Goal: Transaction & Acquisition: Purchase product/service

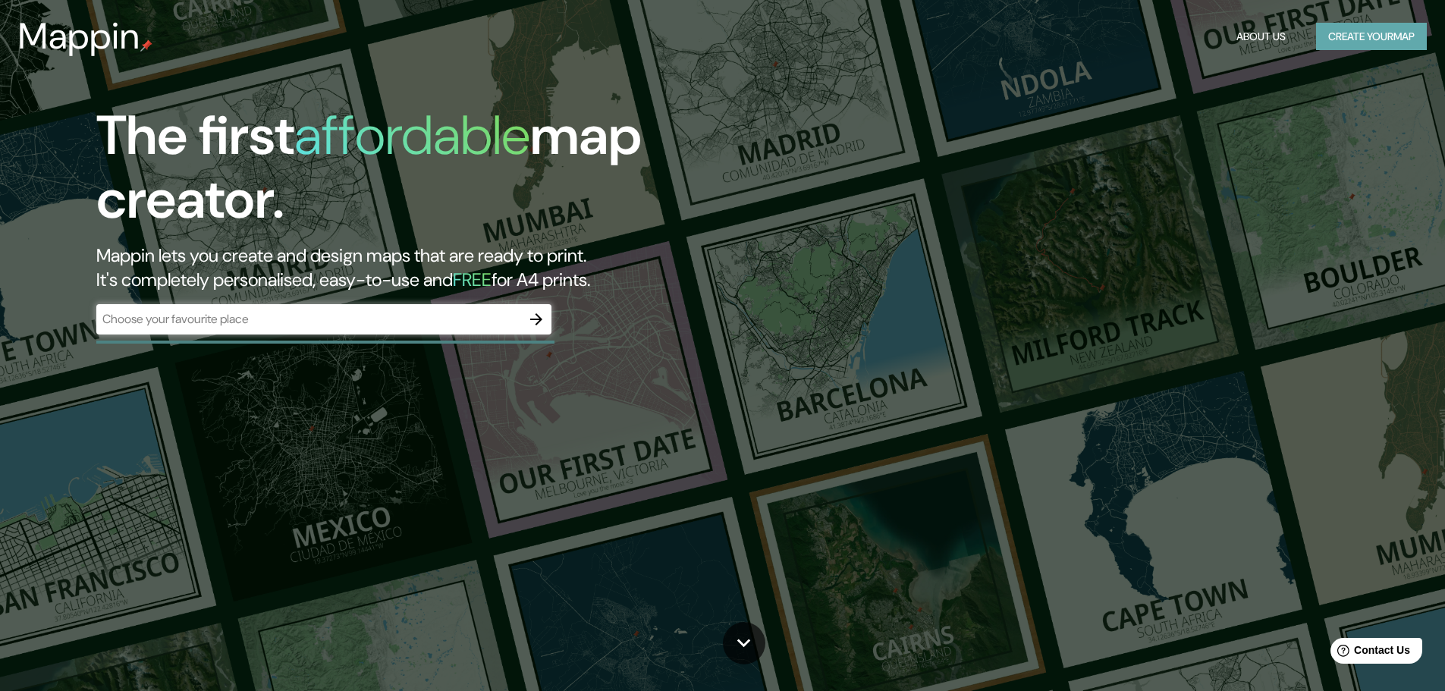
click at [1361, 29] on button "Create your map" at bounding box center [1371, 37] width 111 height 28
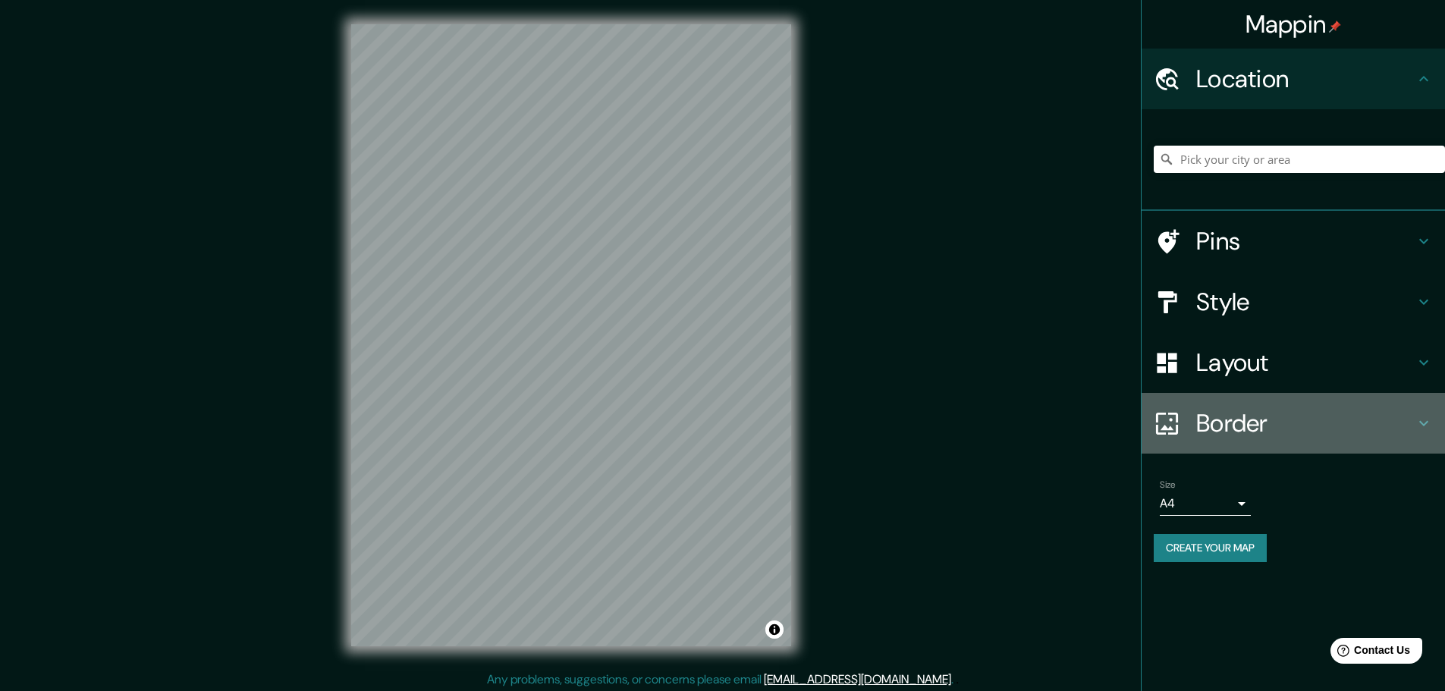
click at [1302, 421] on h4 "Border" at bounding box center [1305, 423] width 218 height 30
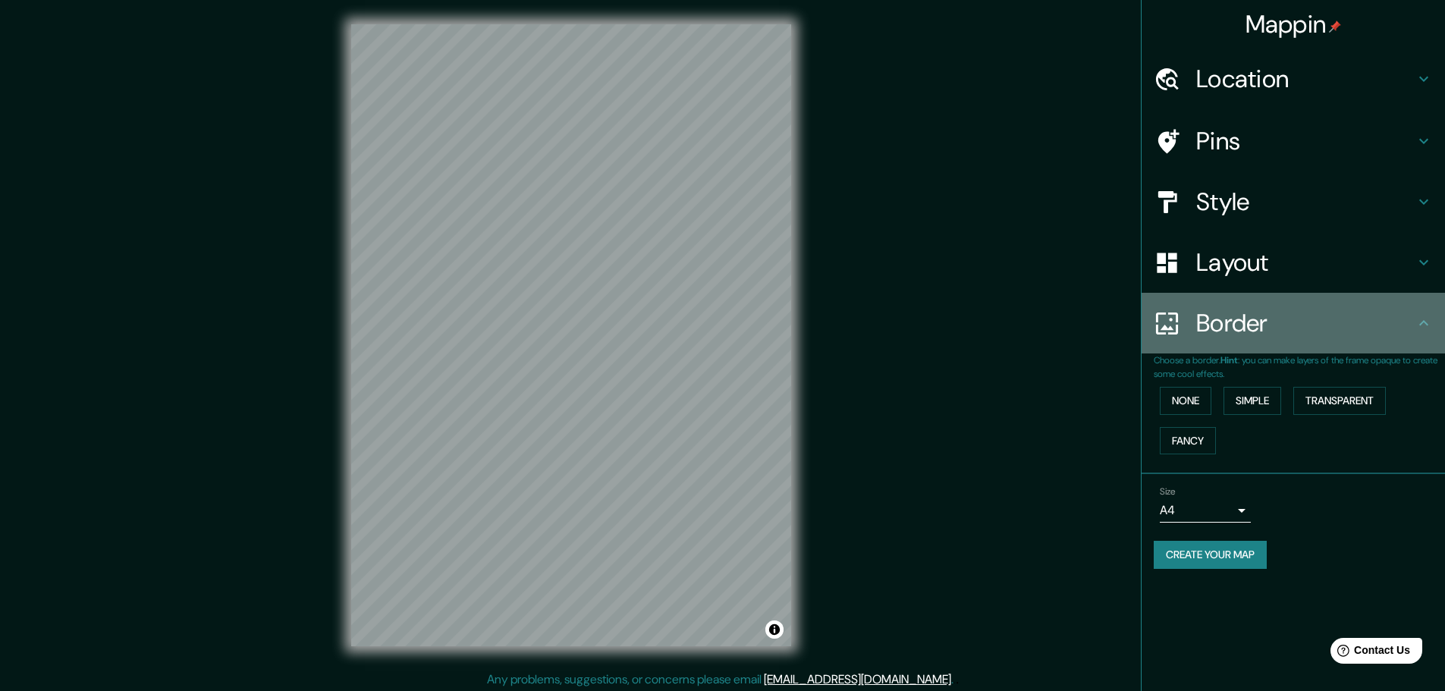
click at [1265, 338] on h4 "Border" at bounding box center [1305, 323] width 218 height 30
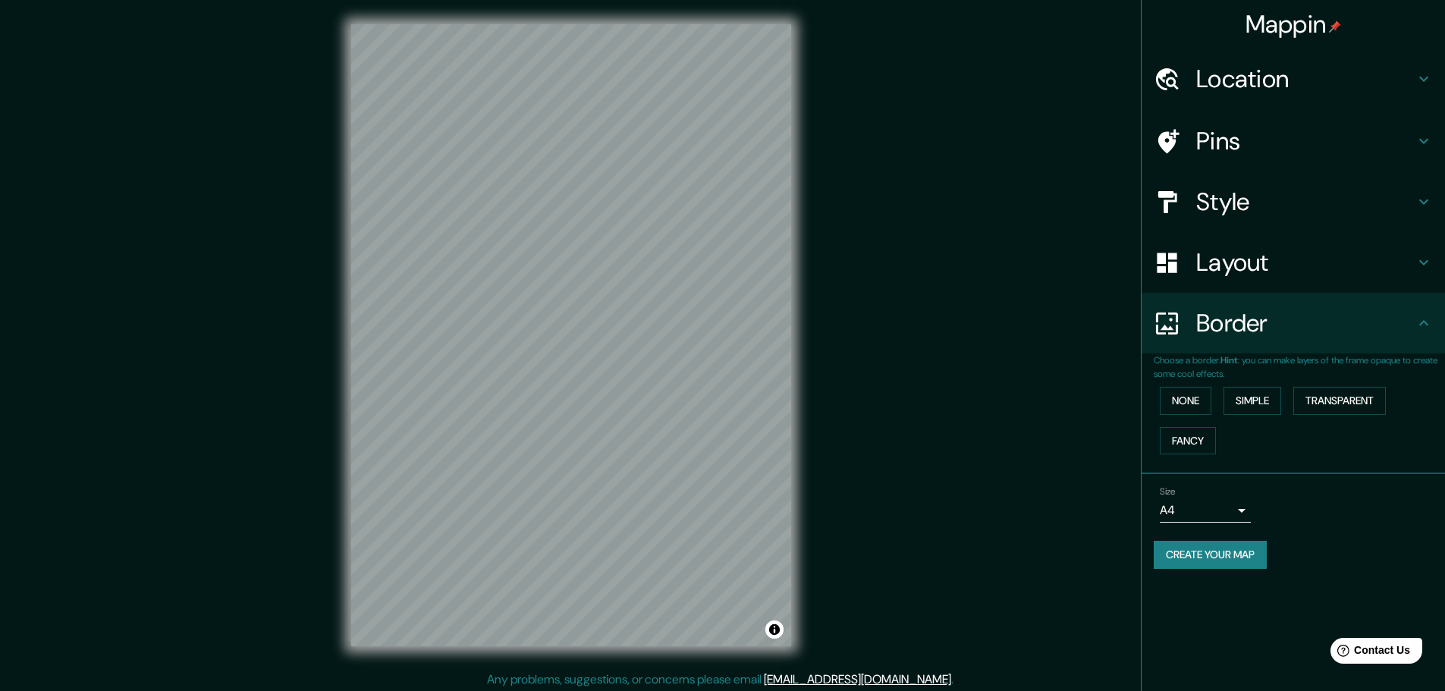
click at [1268, 272] on h4 "Layout" at bounding box center [1305, 262] width 218 height 30
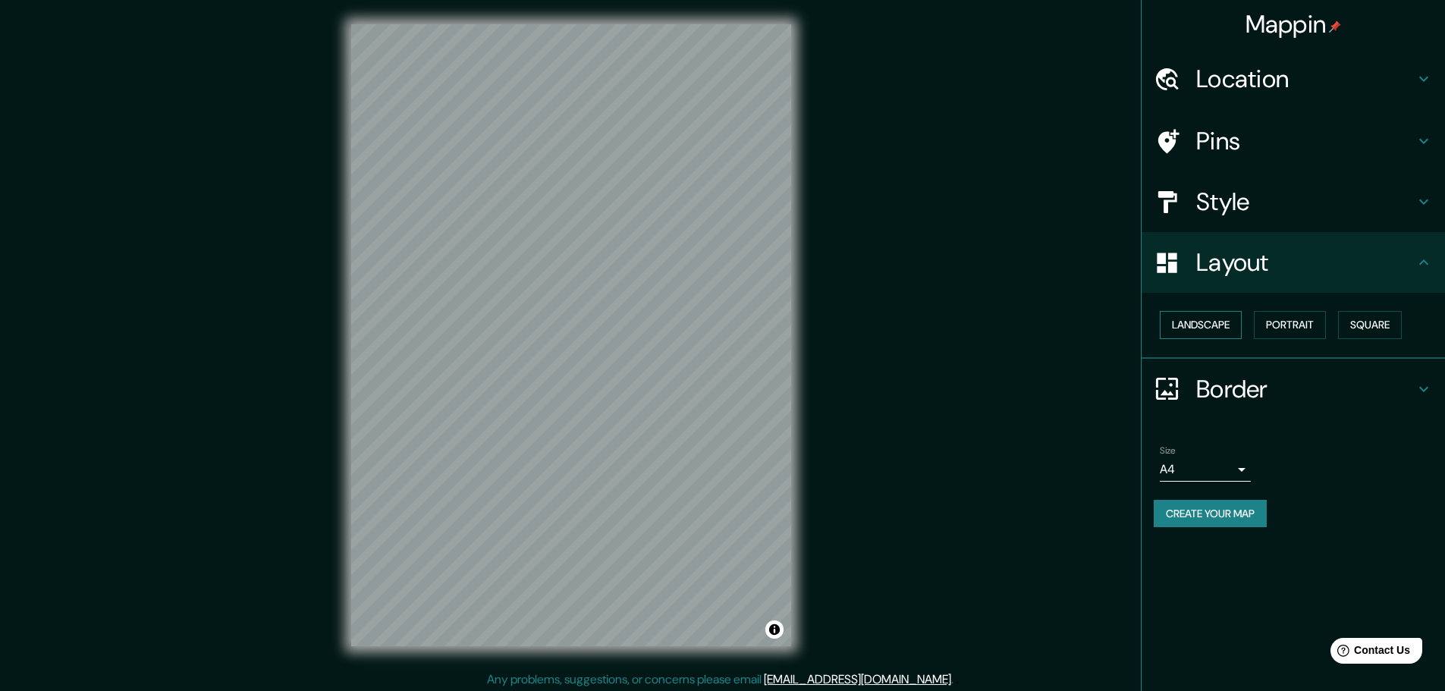
click at [1228, 324] on button "Landscape" at bounding box center [1201, 325] width 82 height 28
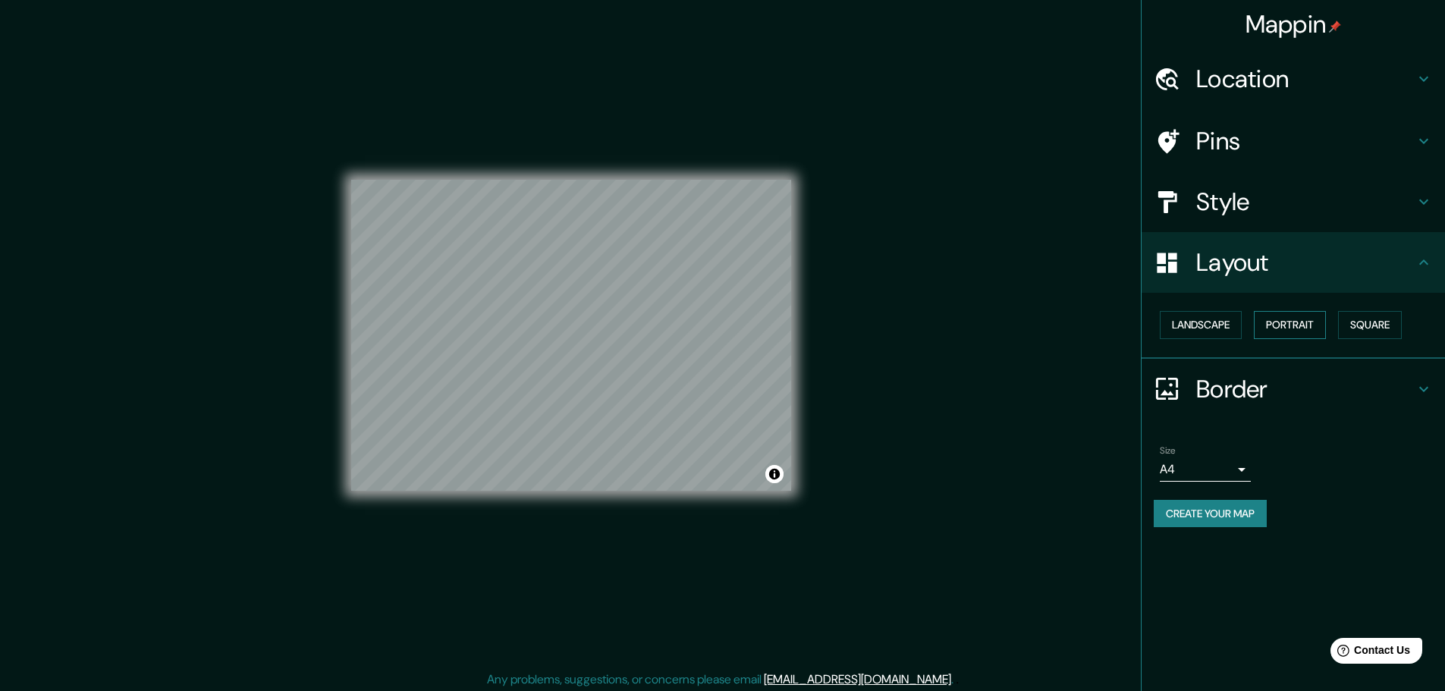
click at [1287, 317] on button "Portrait" at bounding box center [1290, 325] width 72 height 28
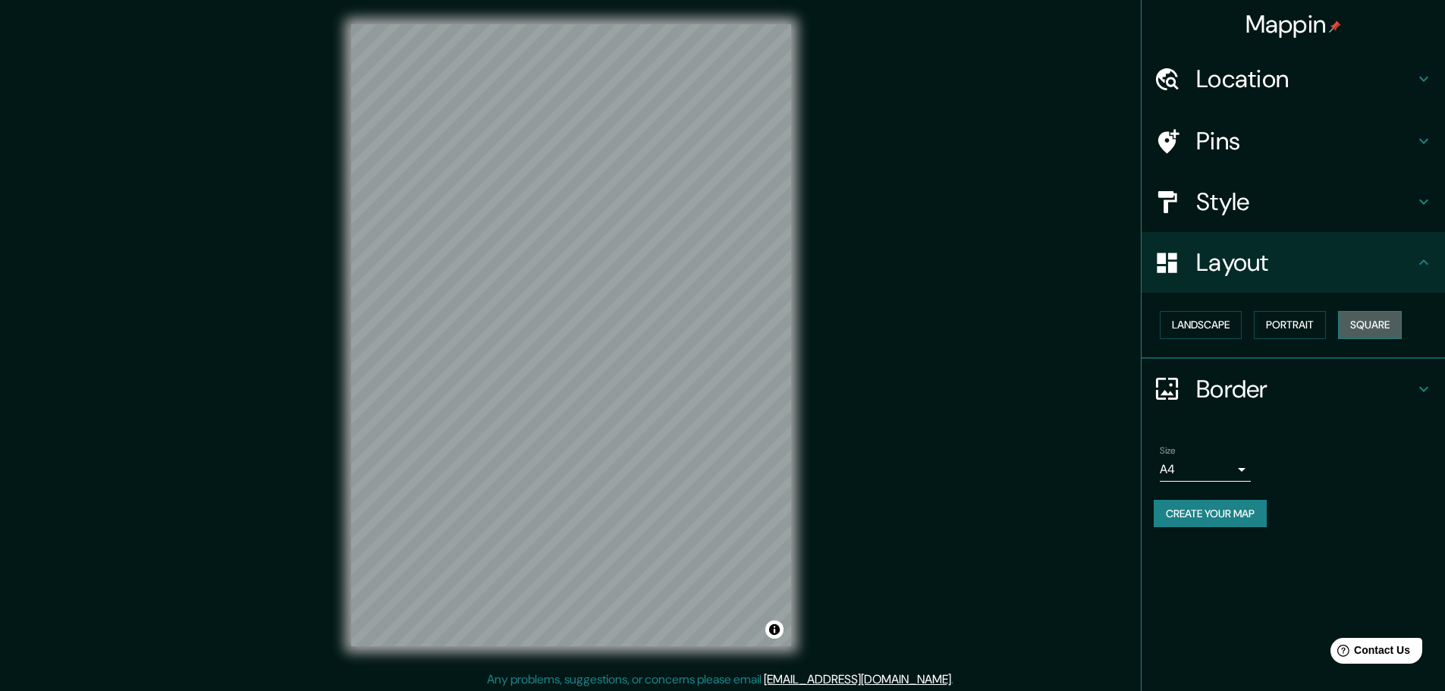
click at [1355, 319] on button "Square" at bounding box center [1370, 325] width 64 height 28
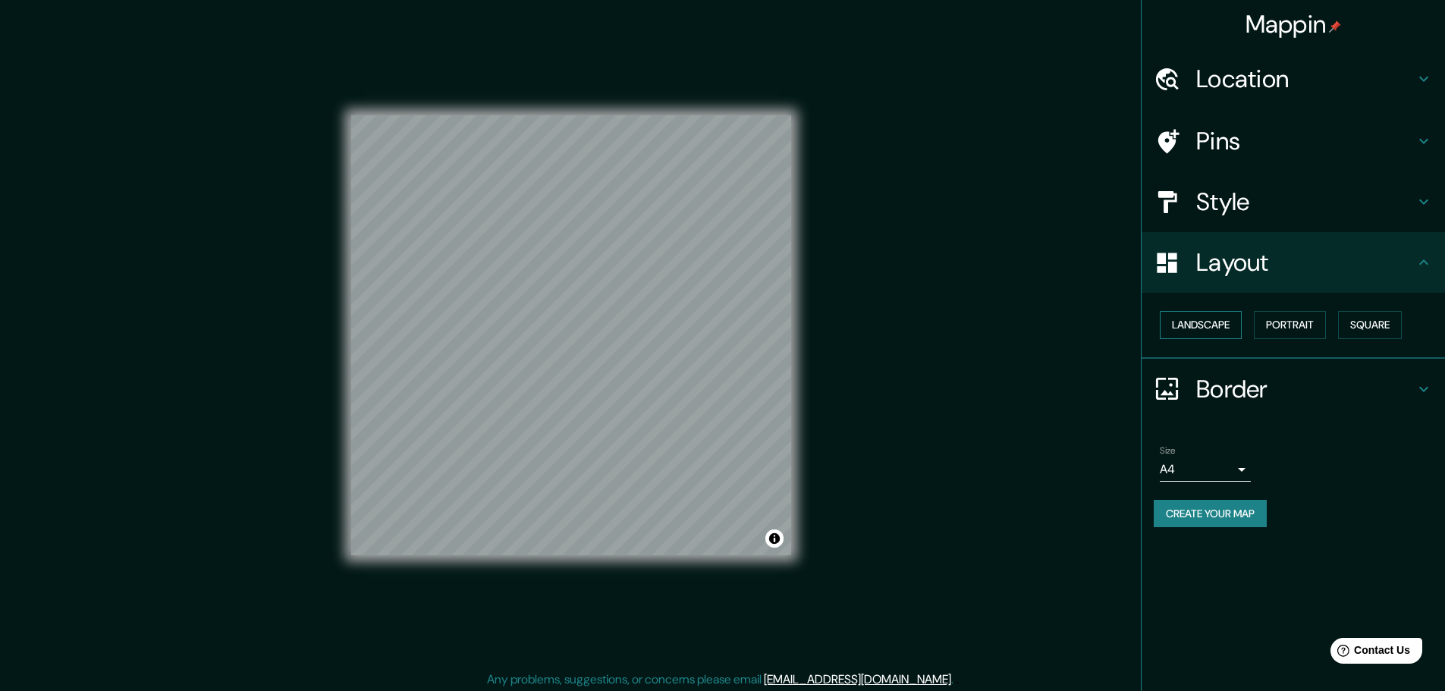
click at [1218, 329] on button "Landscape" at bounding box center [1201, 325] width 82 height 28
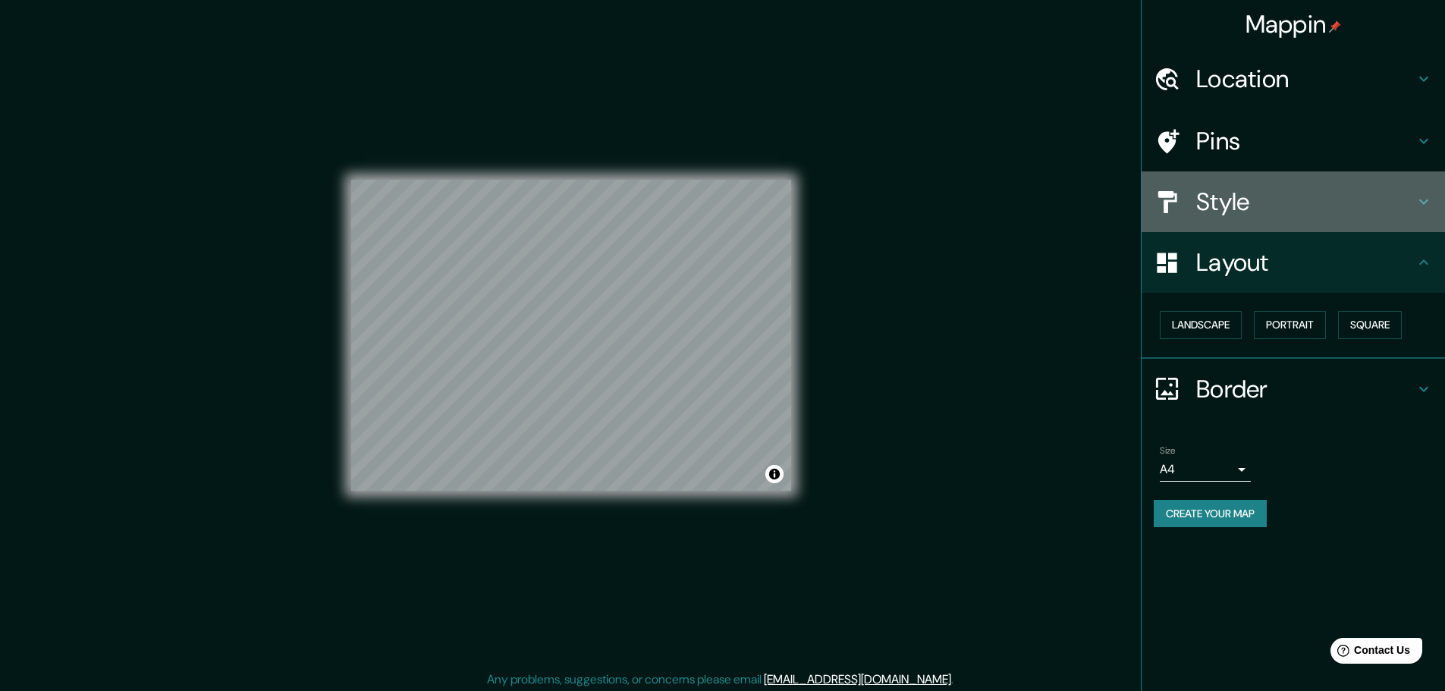
click at [1277, 200] on h4 "Style" at bounding box center [1305, 202] width 218 height 30
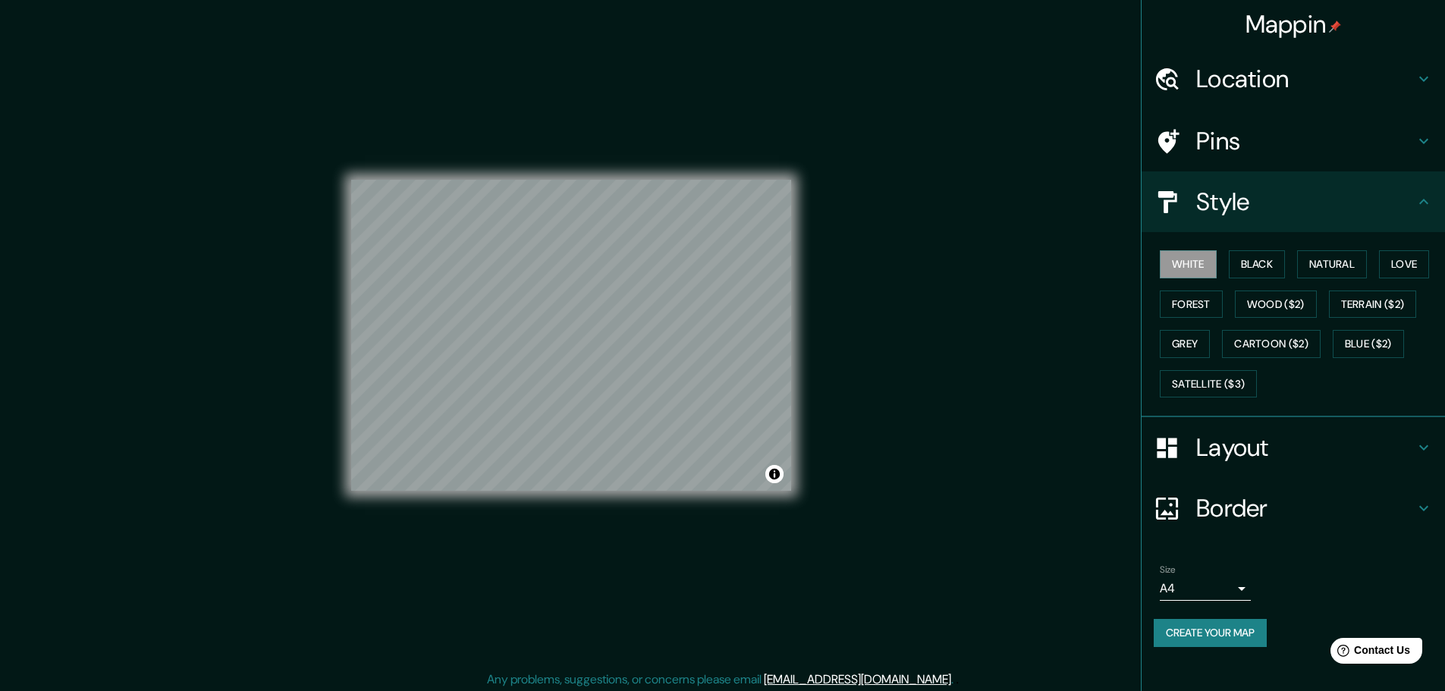
click at [1346, 279] on div "White Black Natural Love Forest Wood ($2) Terrain ($2) Grey Cartoon ($2) Blue (…" at bounding box center [1299, 323] width 291 height 159
click at [1336, 270] on button "Natural" at bounding box center [1332, 264] width 70 height 28
click at [770, 476] on button "Toggle attribution" at bounding box center [774, 474] width 18 height 18
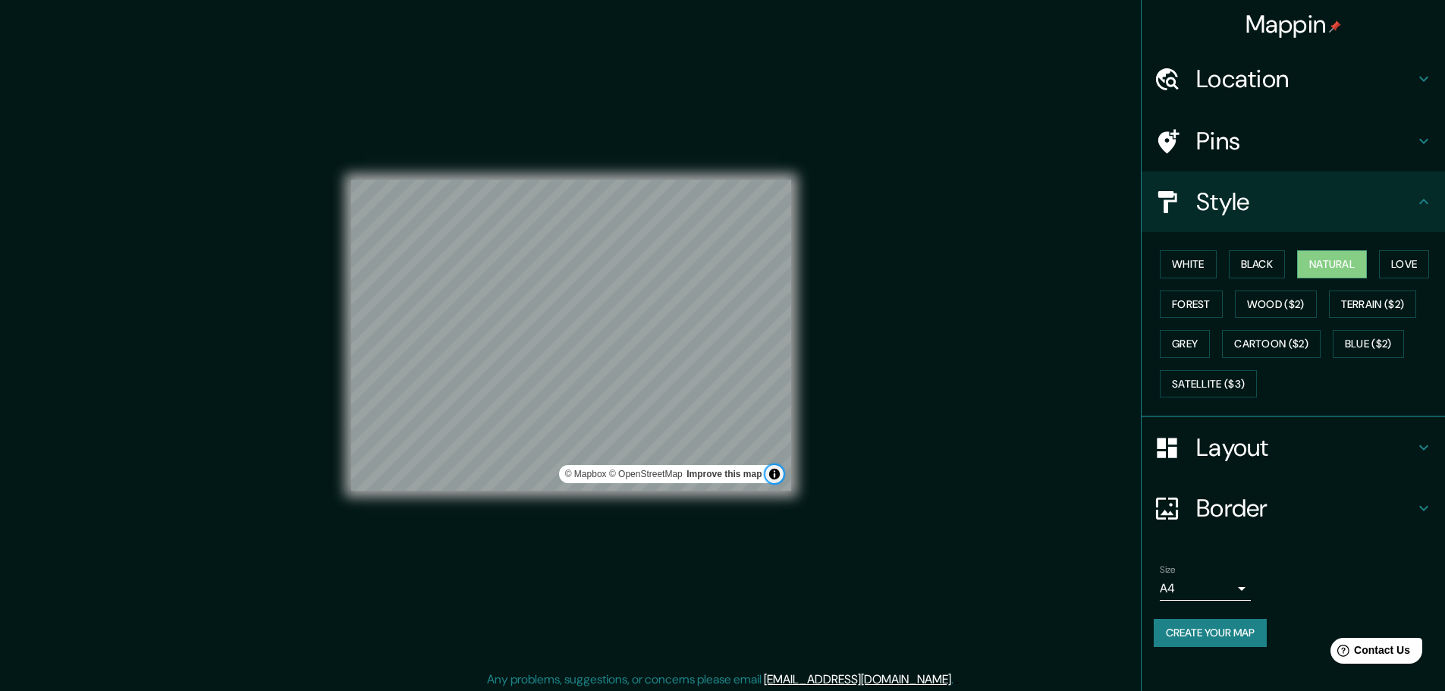
click at [770, 476] on button "Toggle attribution" at bounding box center [774, 474] width 18 height 18
click at [1415, 256] on button "Love" at bounding box center [1404, 264] width 50 height 28
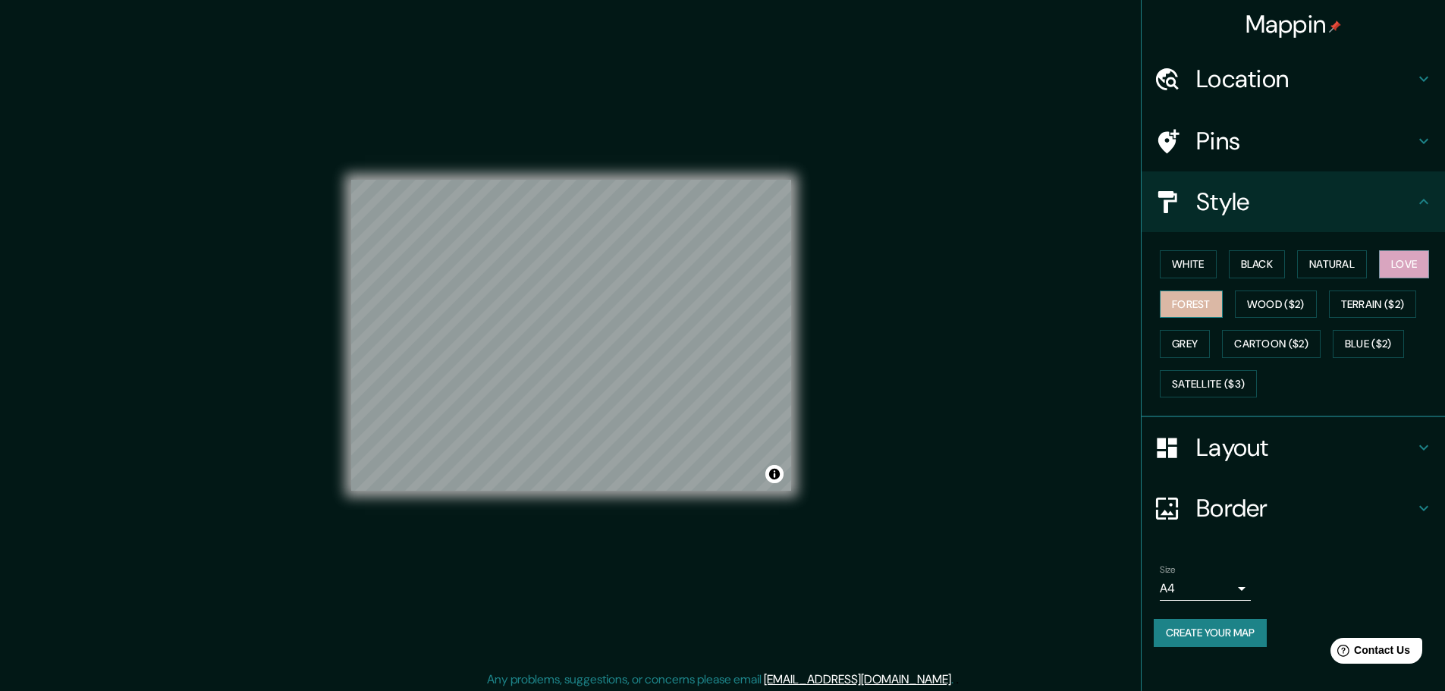
click at [1201, 306] on button "Forest" at bounding box center [1191, 304] width 63 height 28
click at [1243, 312] on button "Wood ($2)" at bounding box center [1276, 304] width 82 height 28
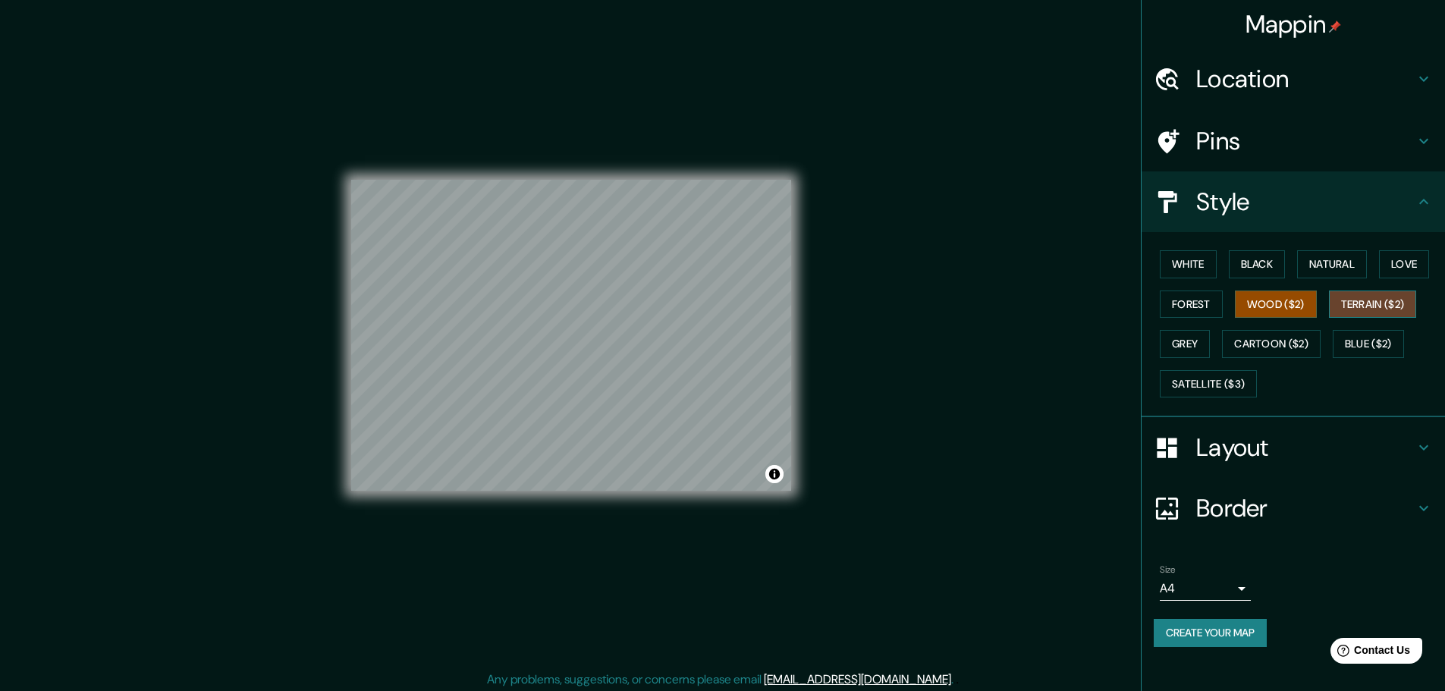
click at [1401, 313] on button "Terrain ($2)" at bounding box center [1373, 304] width 88 height 28
click at [1182, 348] on button "Grey" at bounding box center [1185, 344] width 50 height 28
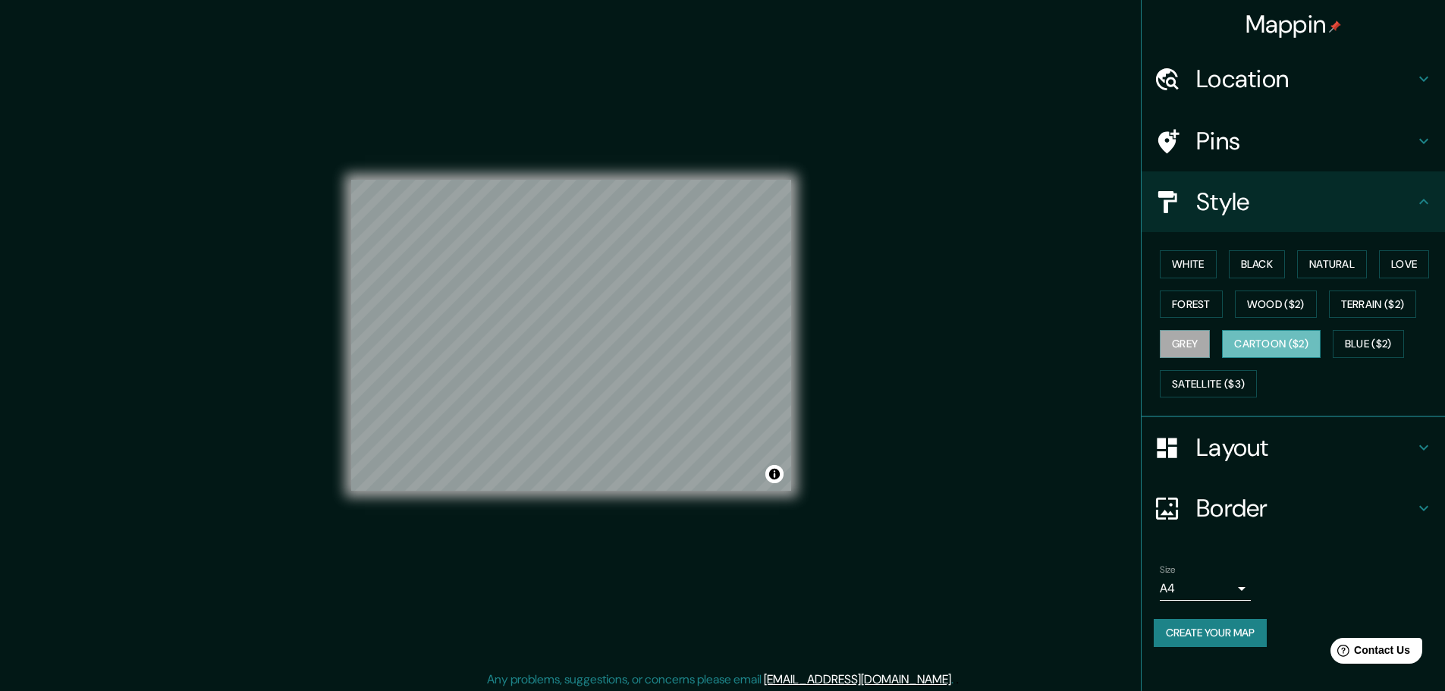
click at [1265, 344] on button "Cartoon ($2)" at bounding box center [1271, 344] width 99 height 28
click at [1373, 341] on button "Blue ($2)" at bounding box center [1368, 344] width 71 height 28
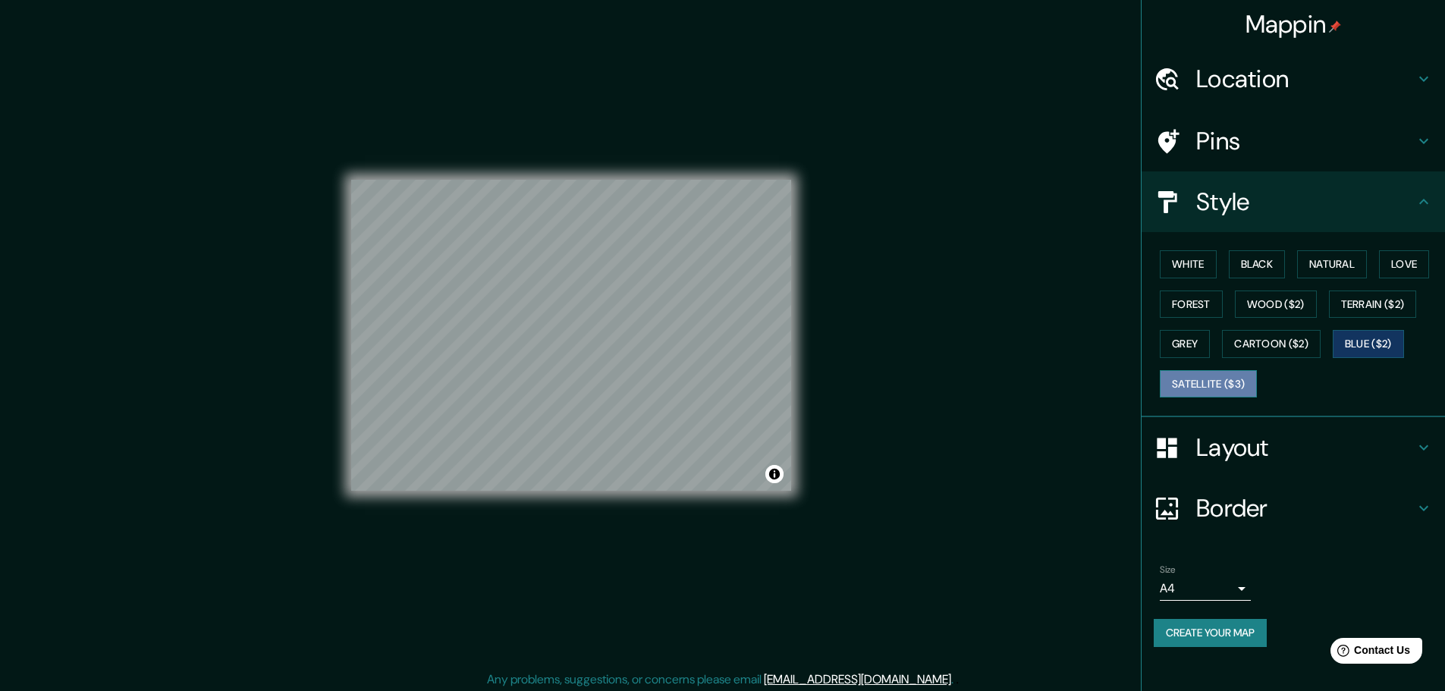
click at [1233, 382] on button "Satellite ($3)" at bounding box center [1208, 384] width 97 height 28
click at [1207, 268] on button "White" at bounding box center [1188, 264] width 57 height 28
click at [1255, 272] on button "Black" at bounding box center [1257, 264] width 57 height 28
click at [1308, 274] on button "Natural" at bounding box center [1332, 264] width 70 height 28
click at [1189, 257] on button "White" at bounding box center [1188, 264] width 57 height 28
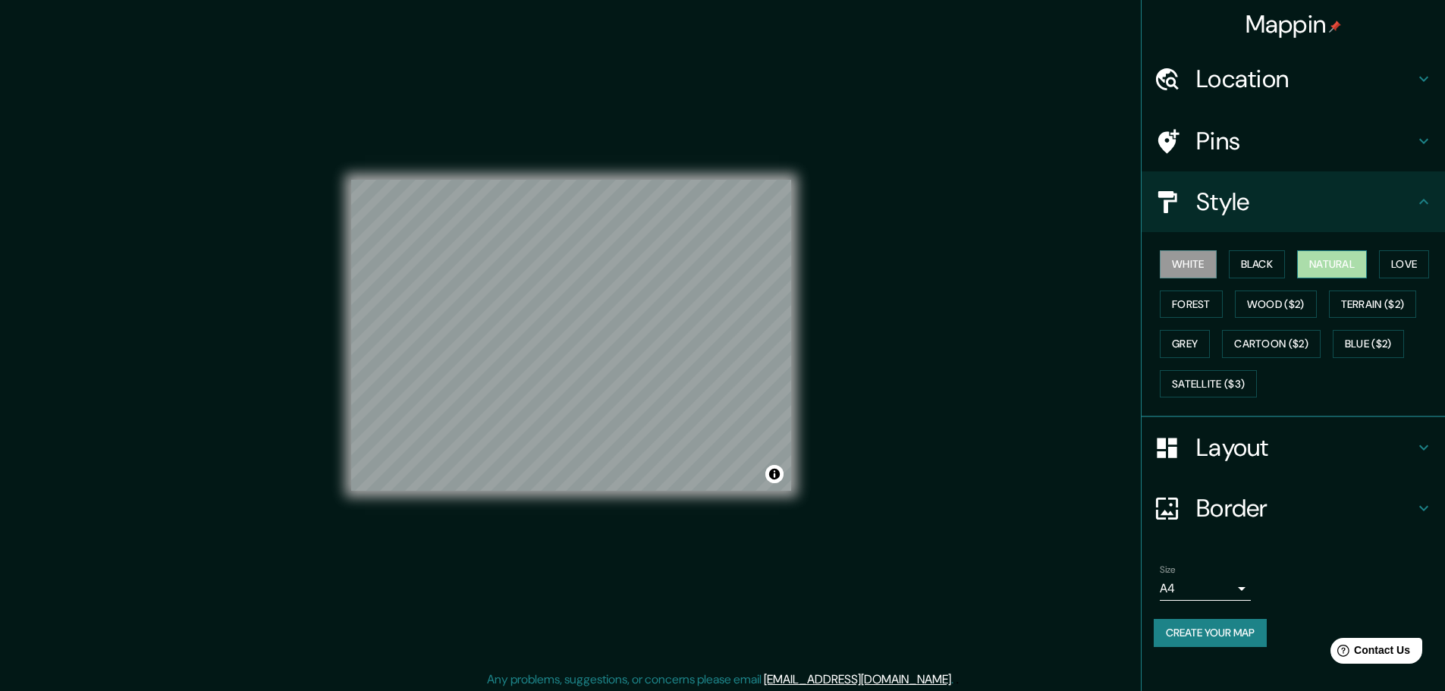
click at [1333, 274] on button "Natural" at bounding box center [1332, 264] width 70 height 28
click at [1323, 153] on h4 "Pins" at bounding box center [1305, 141] width 218 height 30
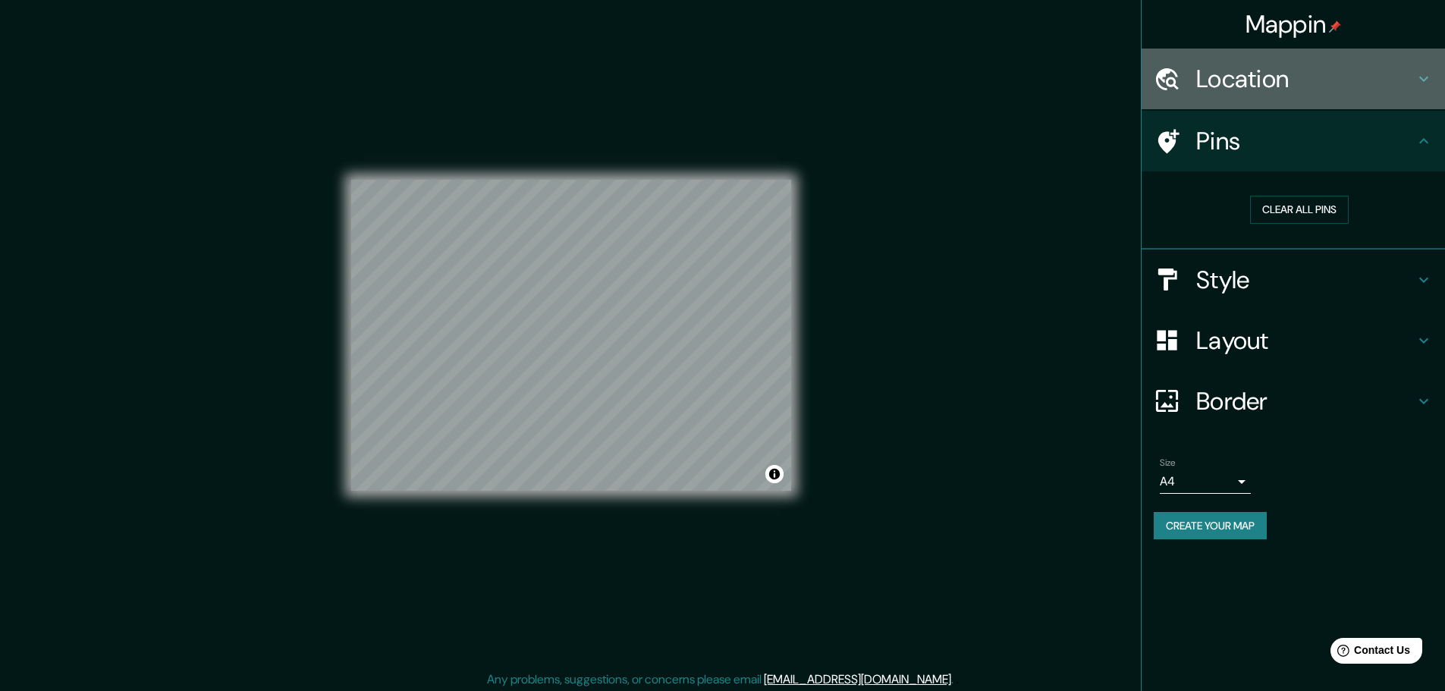
click at [1325, 103] on div "Location" at bounding box center [1292, 79] width 303 height 61
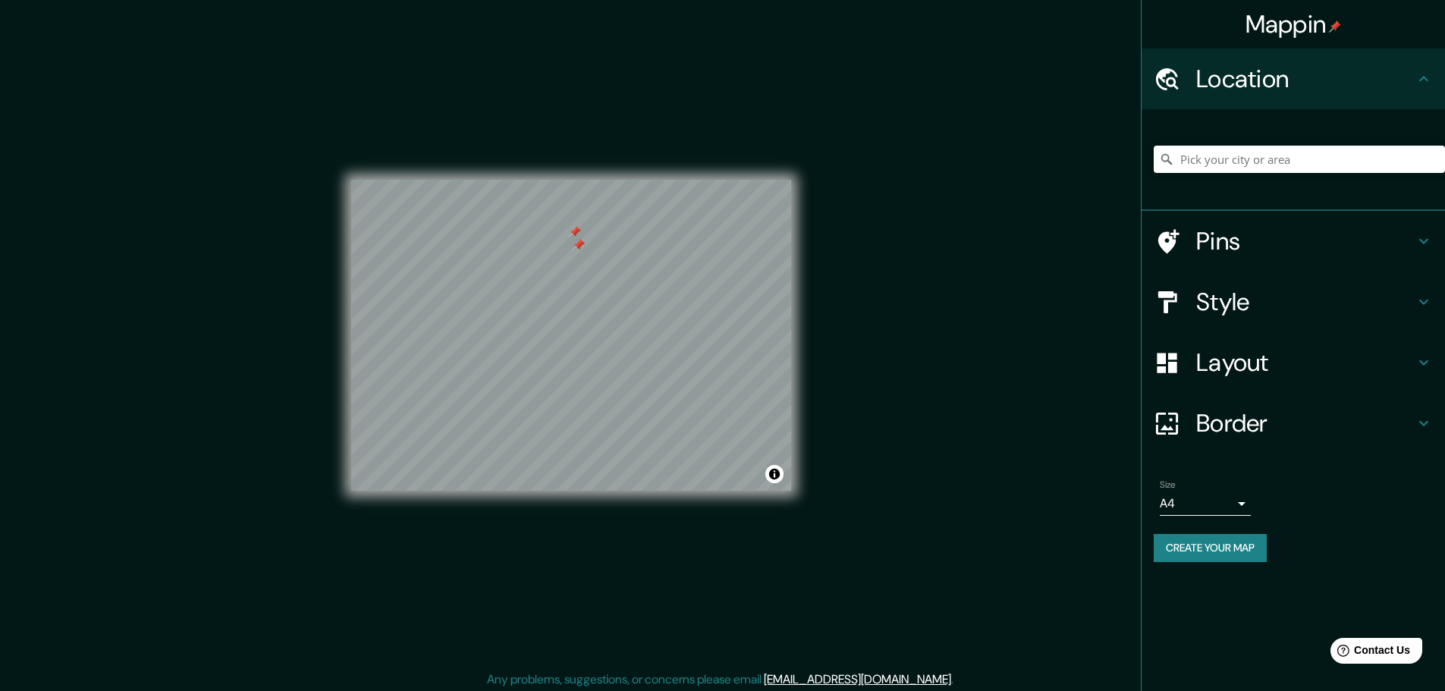
click at [1234, 243] on h4 "Pins" at bounding box center [1305, 241] width 218 height 30
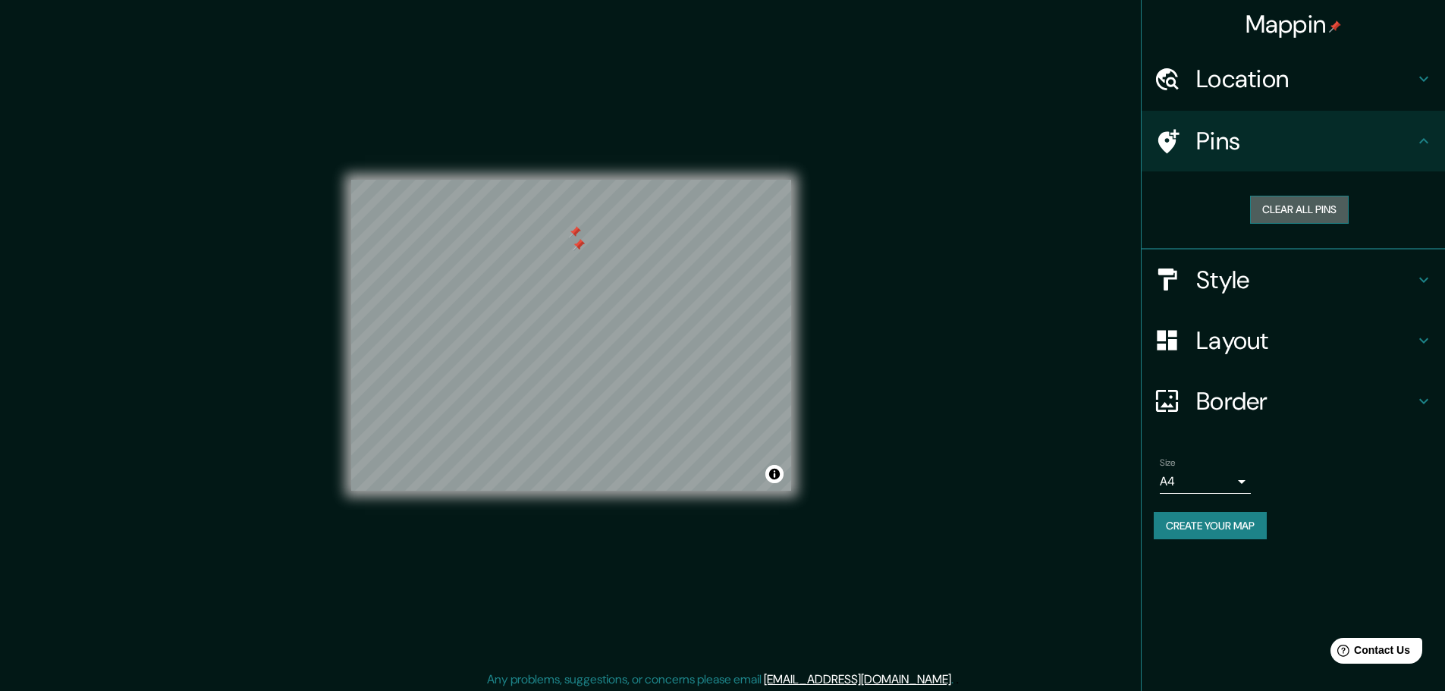
click at [1309, 217] on button "Clear all pins" at bounding box center [1299, 210] width 99 height 28
click at [1263, 399] on h4 "Border" at bounding box center [1305, 401] width 218 height 30
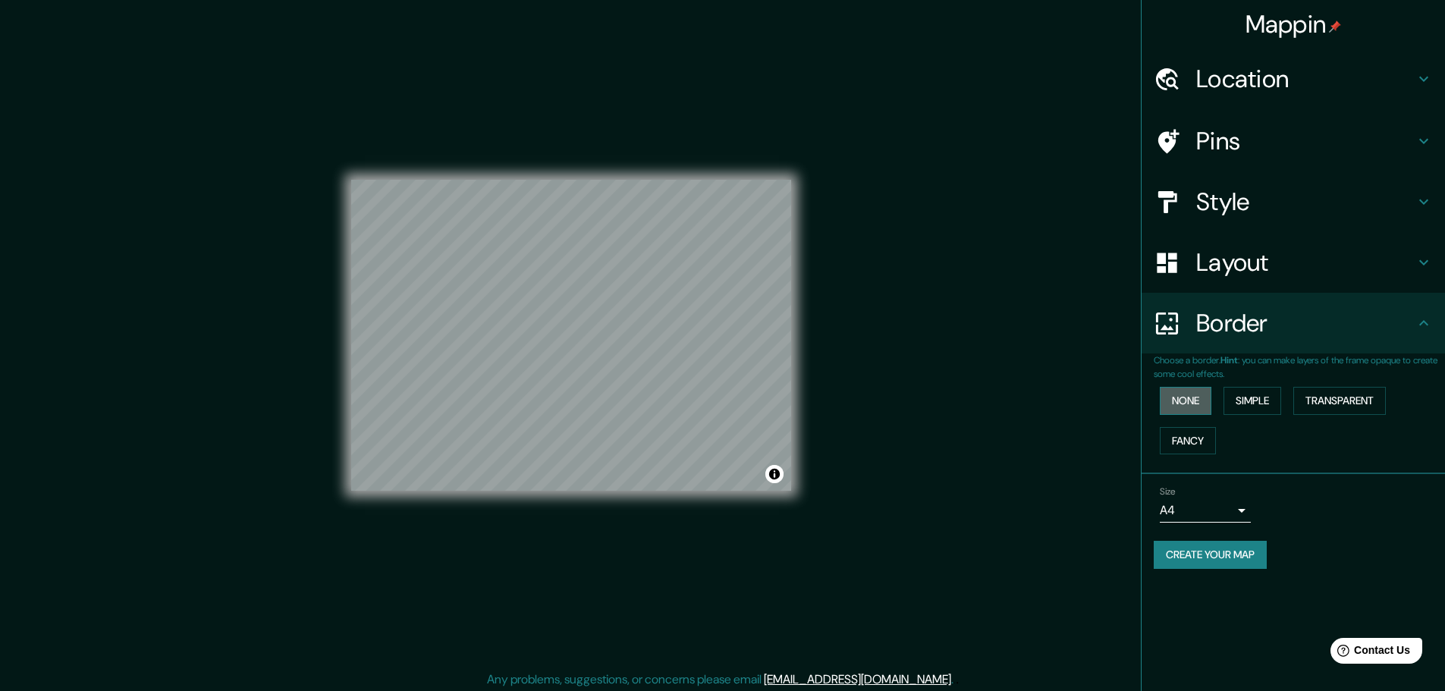
click at [1201, 405] on button "None" at bounding box center [1186, 401] width 52 height 28
click at [1242, 407] on button "Simple" at bounding box center [1252, 401] width 58 height 28
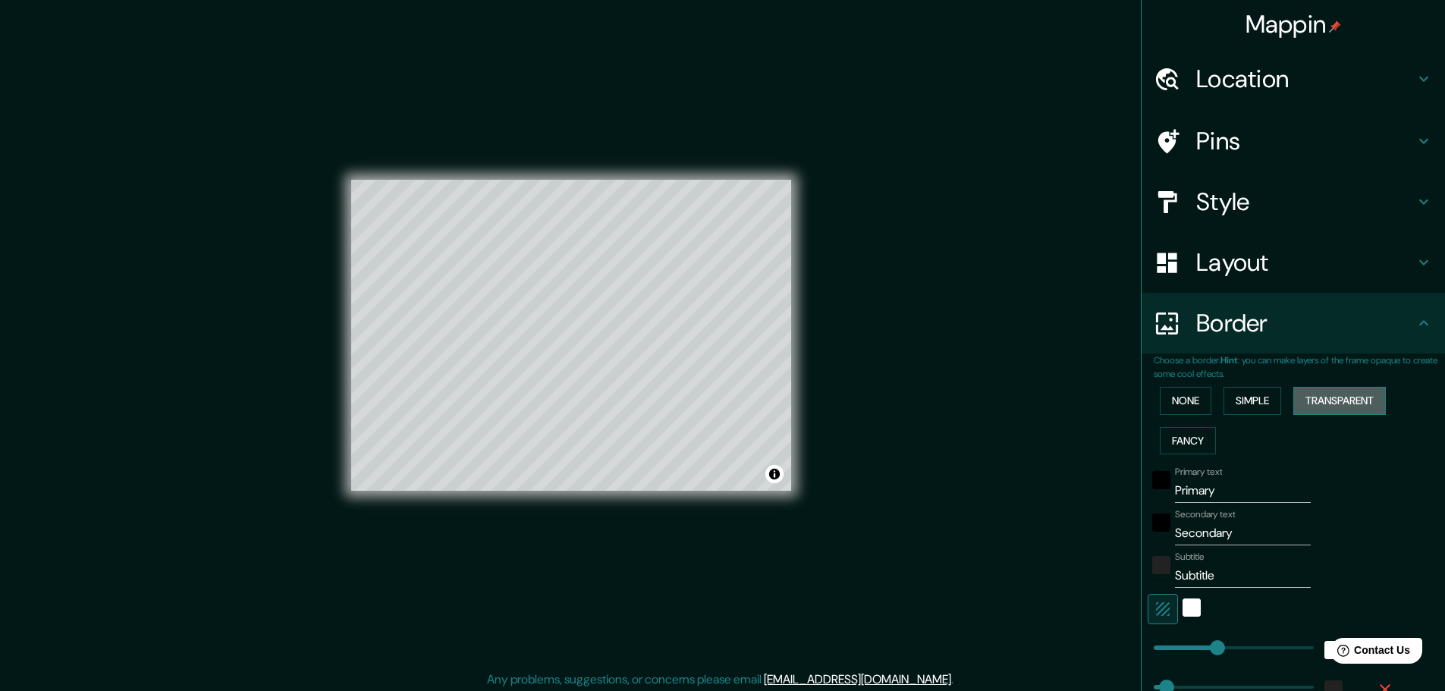
click at [1330, 410] on button "Transparent" at bounding box center [1339, 401] width 93 height 28
click at [1187, 438] on button "Fancy" at bounding box center [1188, 441] width 56 height 28
click at [1185, 397] on button "None" at bounding box center [1186, 401] width 52 height 28
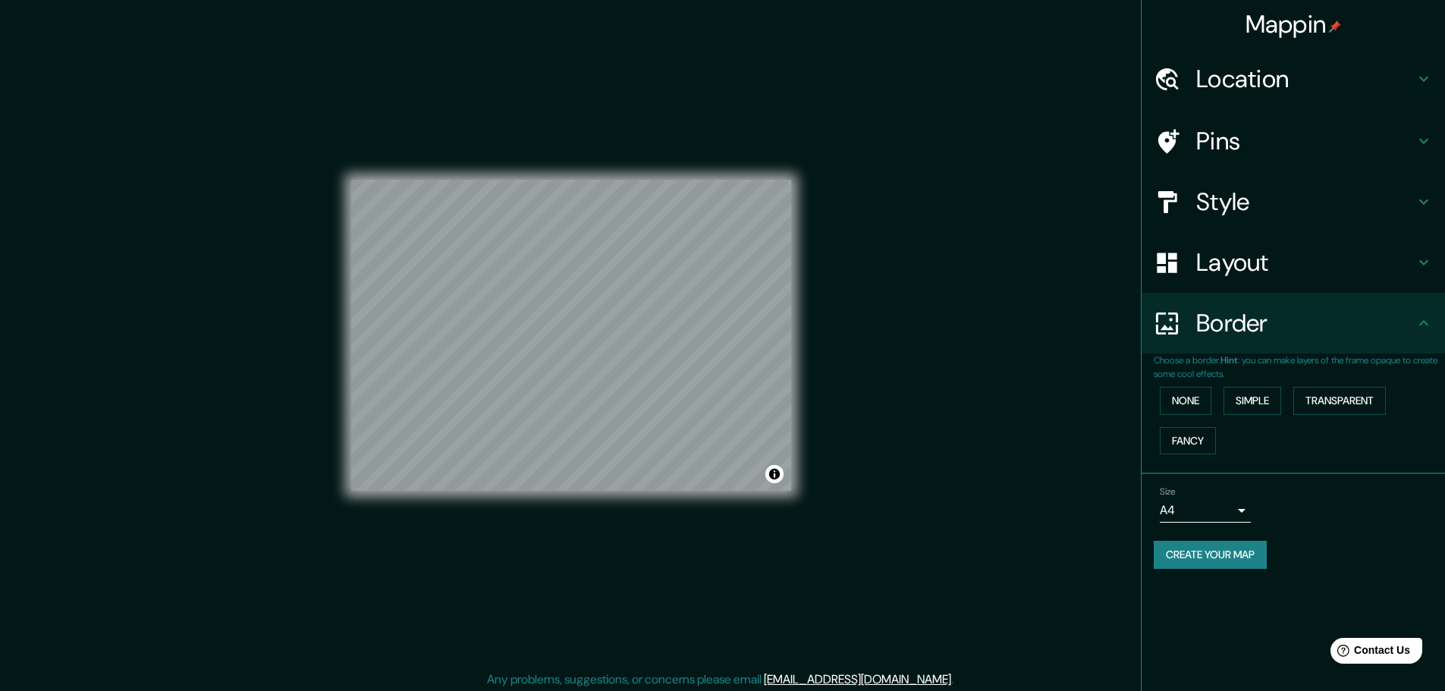
click at [1232, 506] on body "Mappin Location Pins Style Layout Border Choose a border. Hint : you can make l…" at bounding box center [722, 345] width 1445 height 691
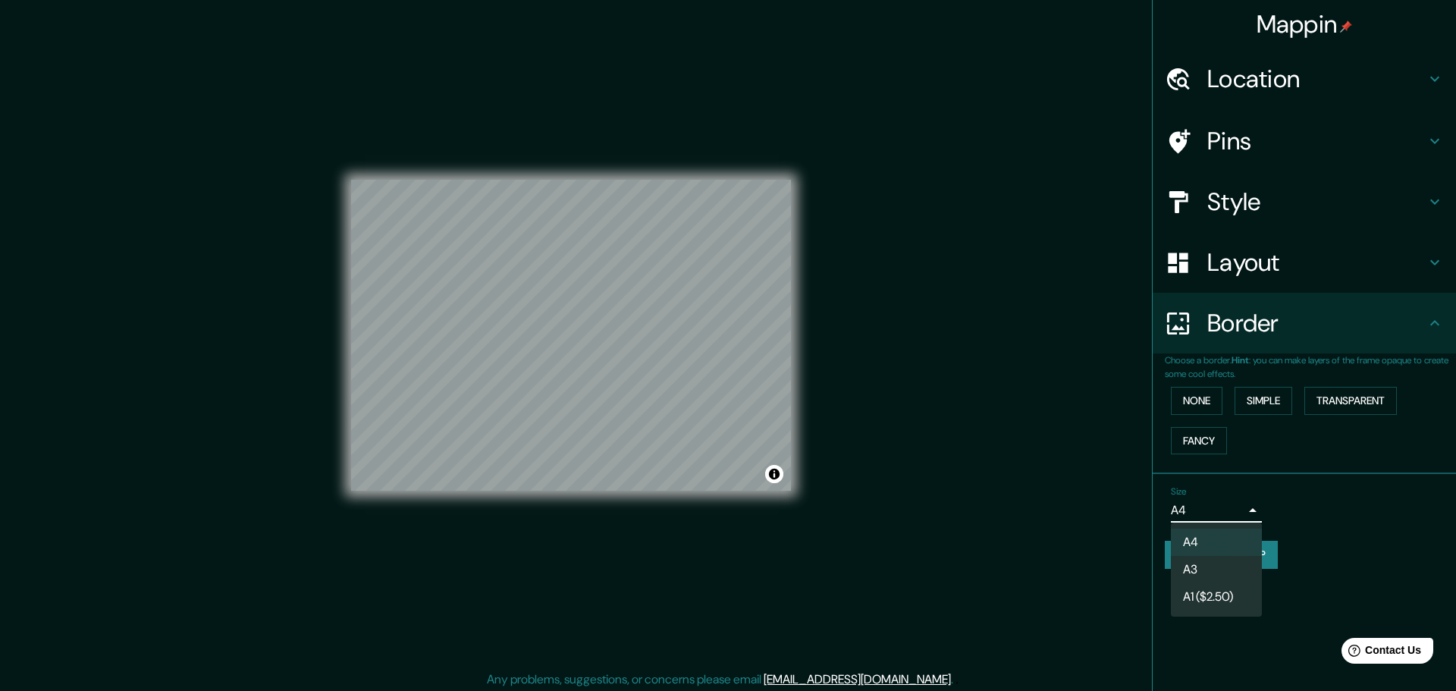
click at [1232, 506] on div at bounding box center [728, 345] width 1456 height 691
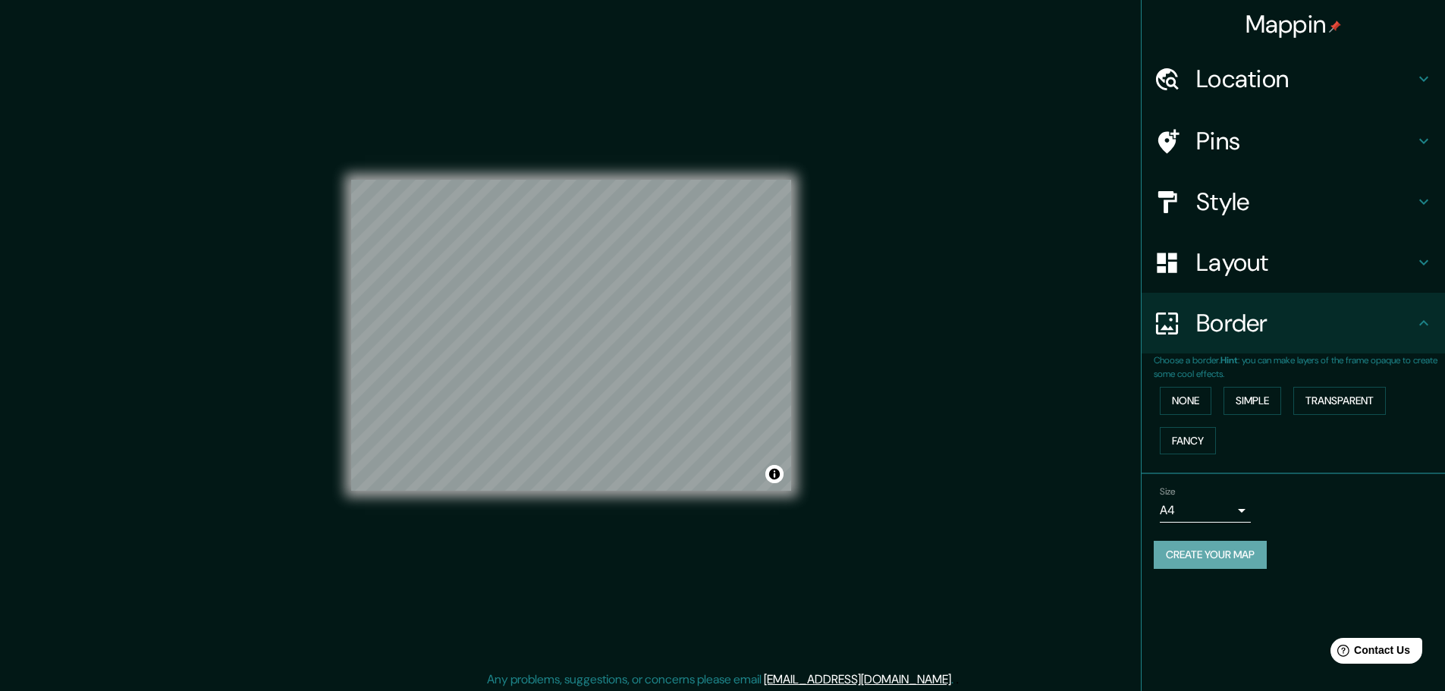
click at [1253, 550] on button "Create your map" at bounding box center [1210, 555] width 113 height 28
click at [1276, 203] on h4 "Style" at bounding box center [1305, 202] width 218 height 30
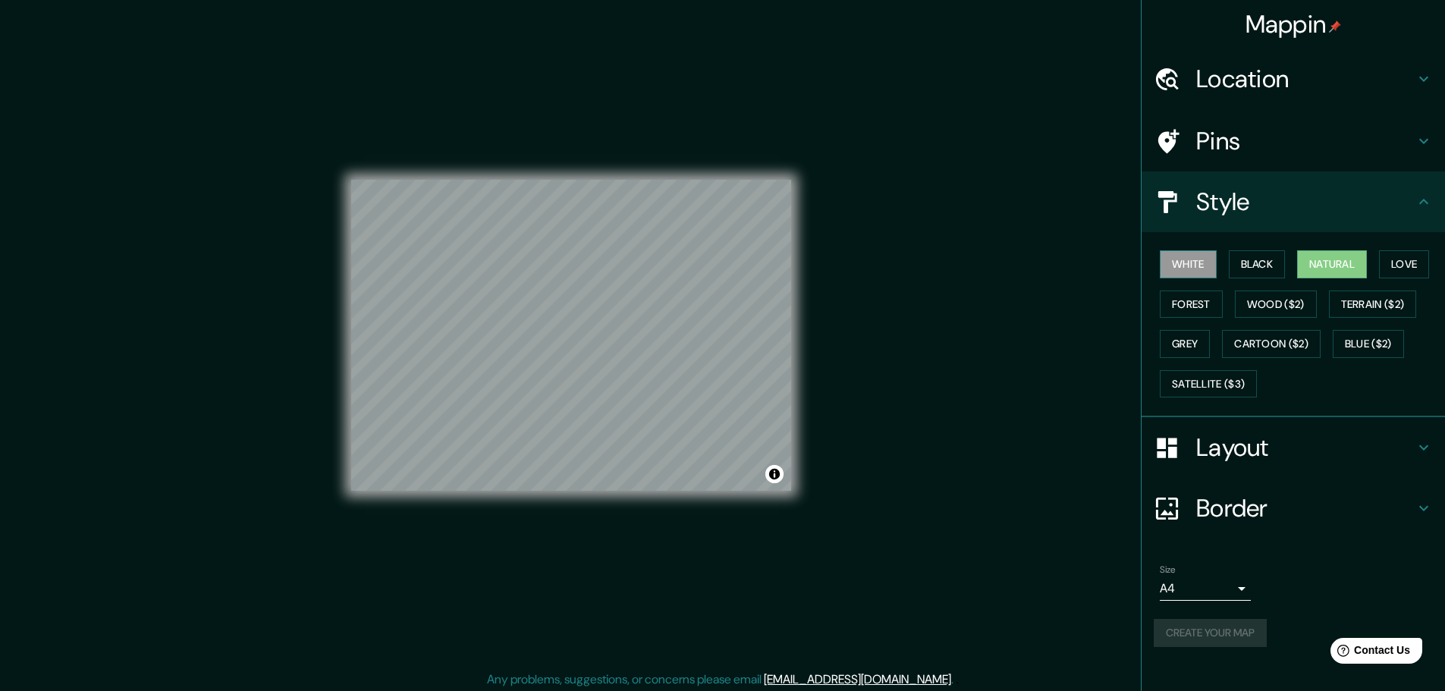
click at [1202, 268] on button "White" at bounding box center [1188, 264] width 57 height 28
click at [1267, 271] on button "Black" at bounding box center [1257, 264] width 57 height 28
click at [1313, 270] on button "Natural" at bounding box center [1332, 264] width 70 height 28
click at [1238, 633] on button "Create your map" at bounding box center [1210, 633] width 113 height 28
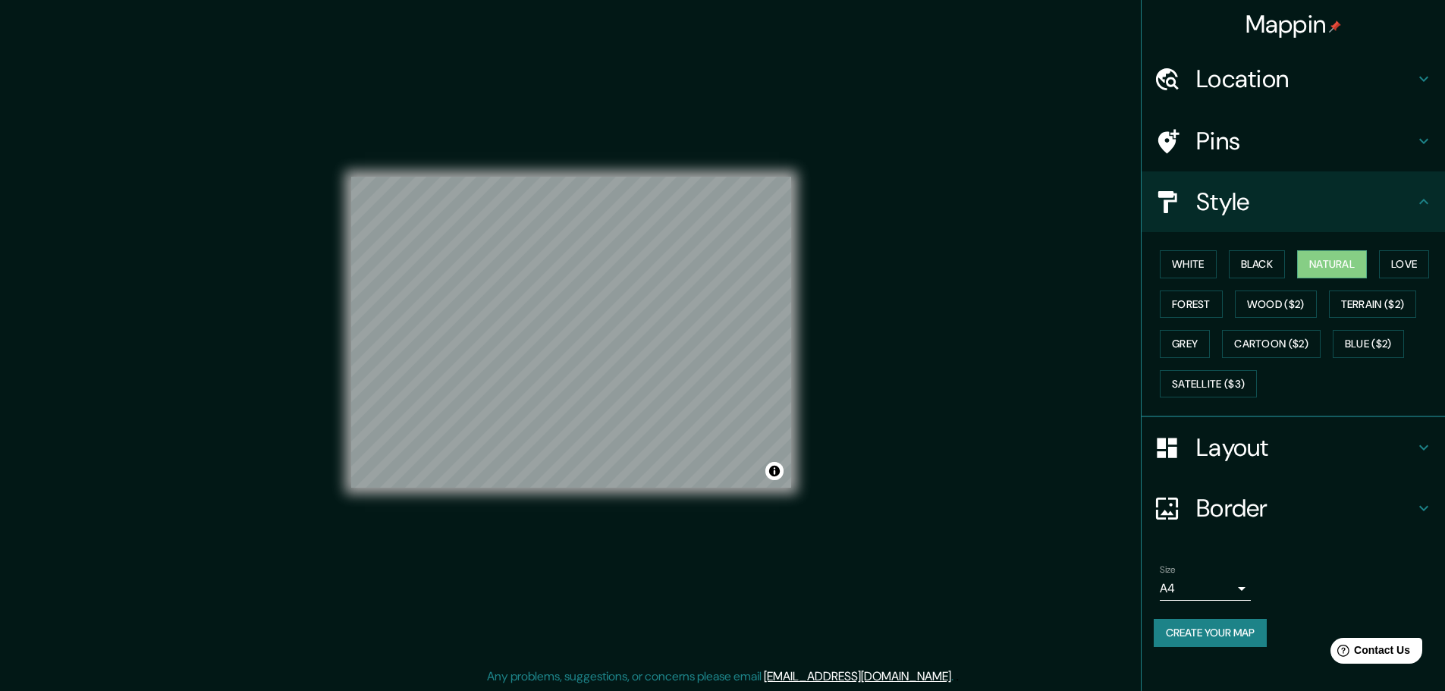
scroll to position [4, 0]
drag, startPoint x: 792, startPoint y: 385, endPoint x: 1000, endPoint y: 482, distance: 229.4
click at [1000, 482] on div "Mappin Location Pins Style White Black Natural Love Forest Wood ($2) Terrain ($…" at bounding box center [722, 343] width 1445 height 695
click at [1220, 634] on button "Create your map" at bounding box center [1210, 633] width 113 height 28
click at [1253, 628] on button "Create your map" at bounding box center [1210, 633] width 113 height 28
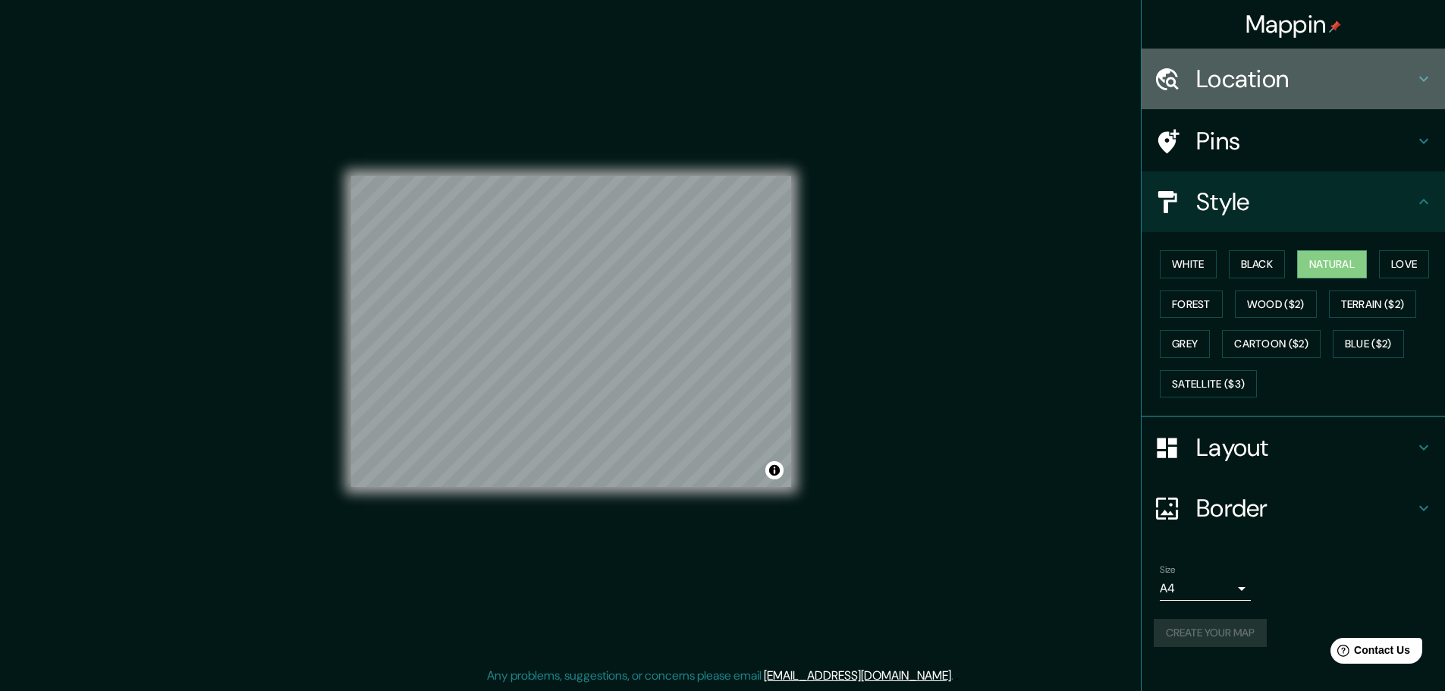
click at [1418, 80] on icon at bounding box center [1424, 79] width 18 height 18
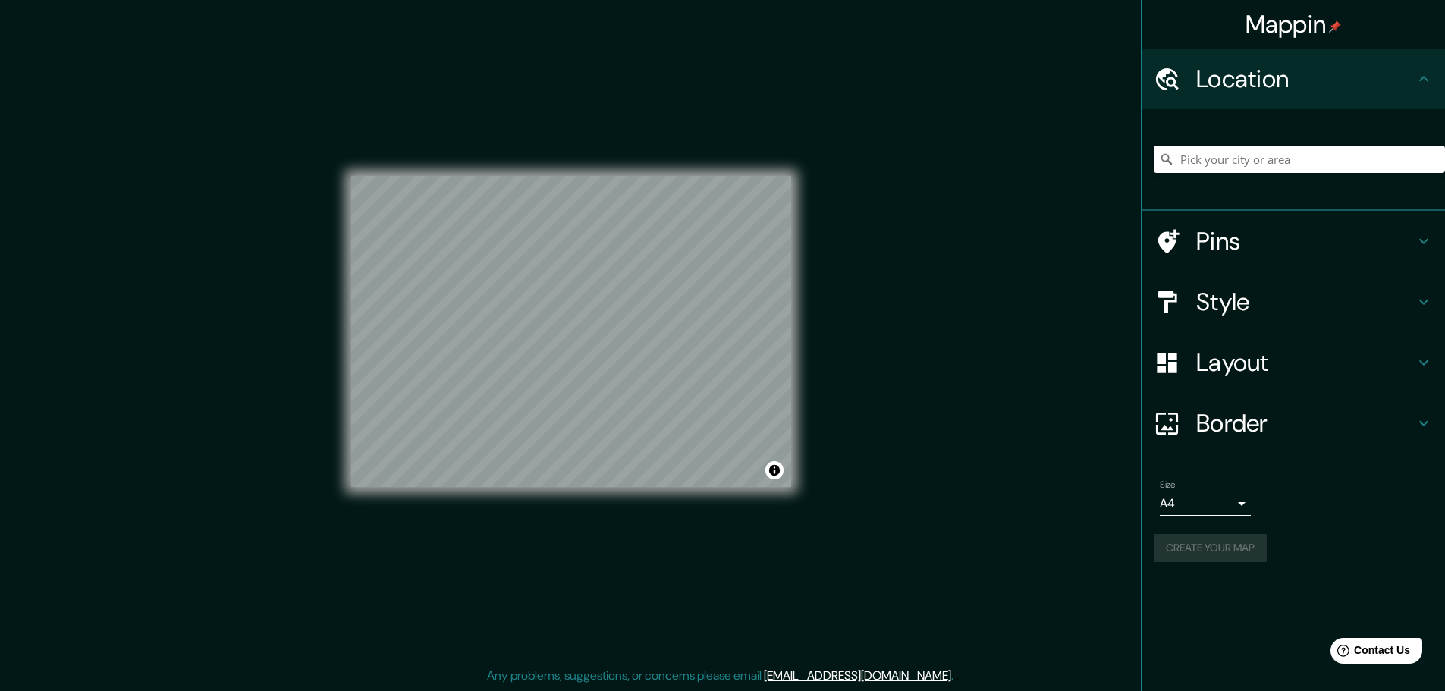
click at [1419, 245] on icon at bounding box center [1424, 241] width 18 height 18
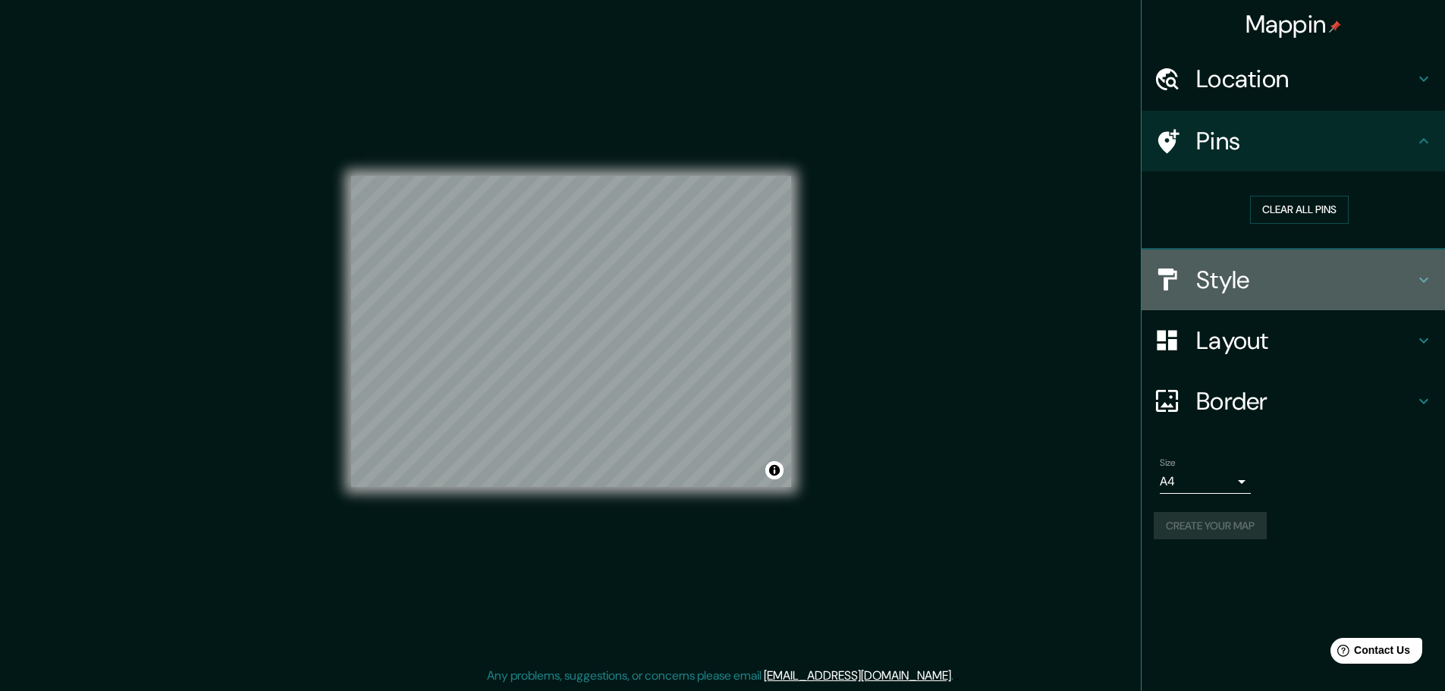
click at [1419, 275] on icon at bounding box center [1424, 280] width 18 height 18
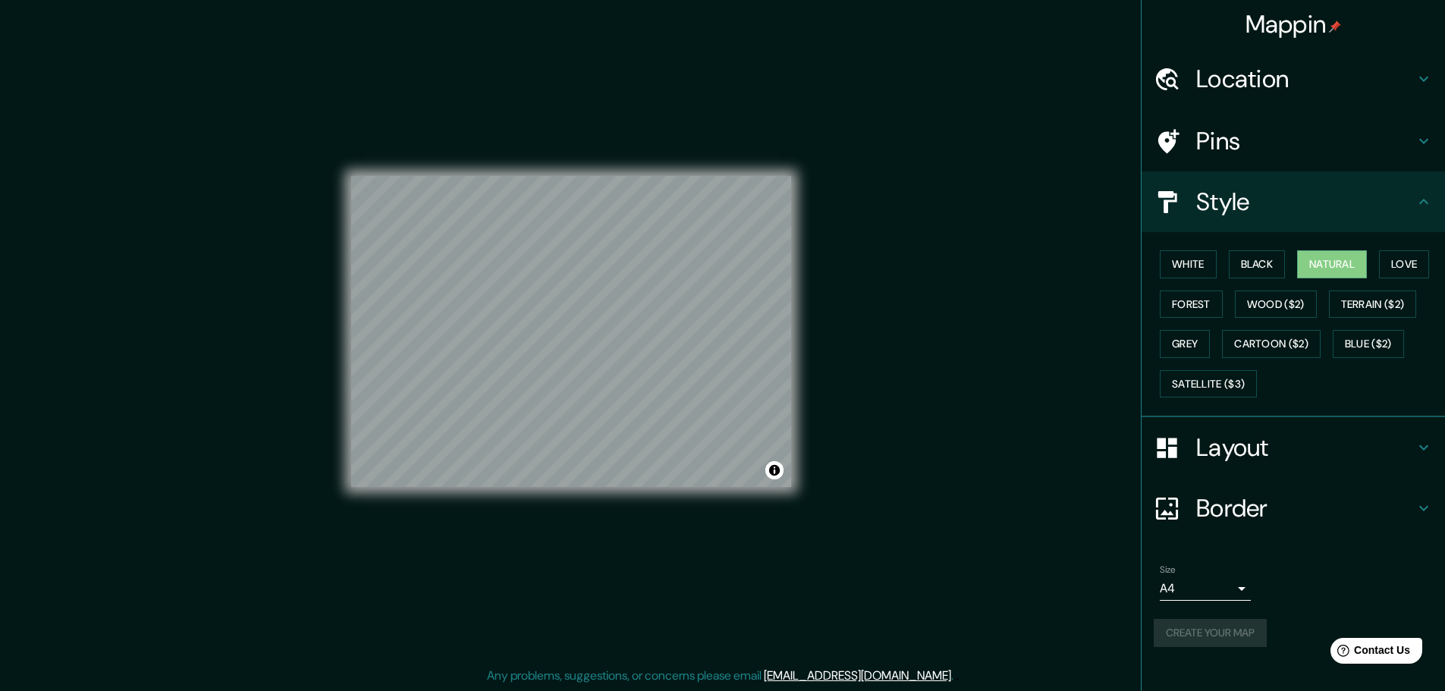
click at [1402, 467] on div "Layout" at bounding box center [1292, 447] width 303 height 61
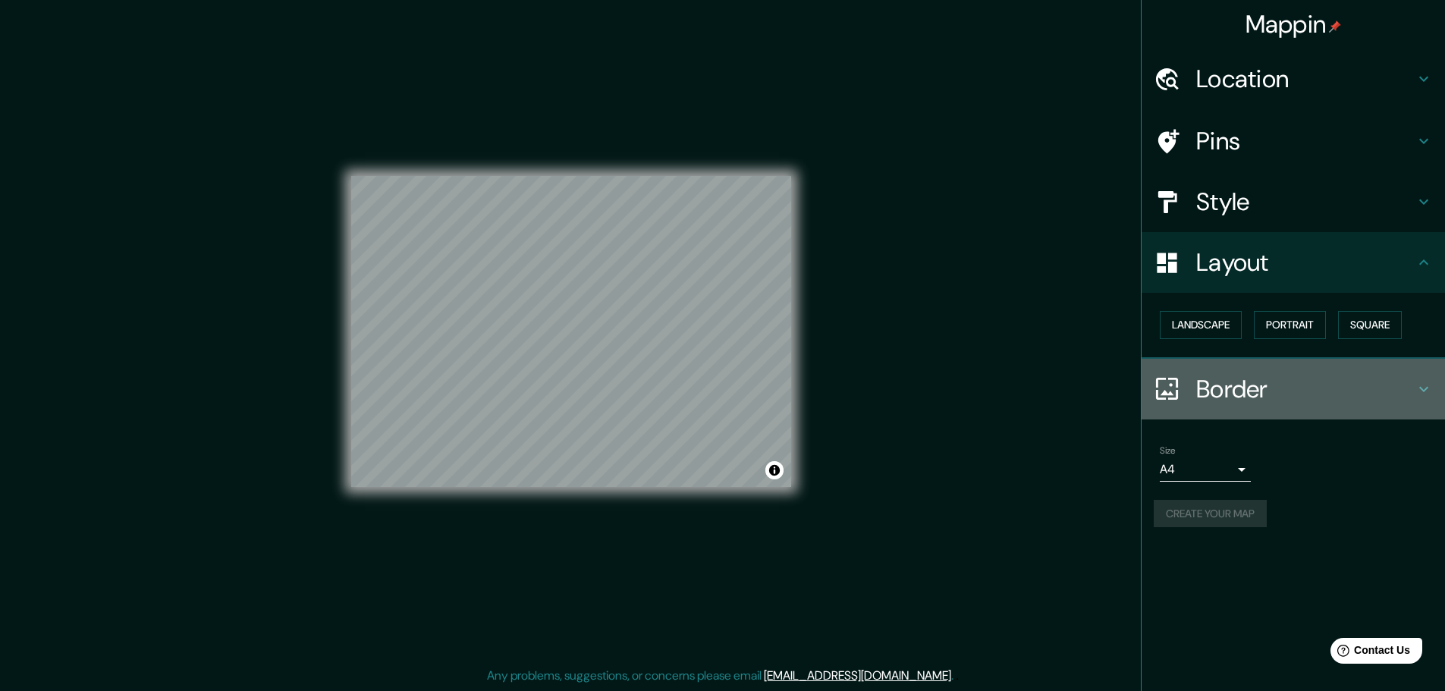
click at [1415, 380] on icon at bounding box center [1424, 389] width 18 height 18
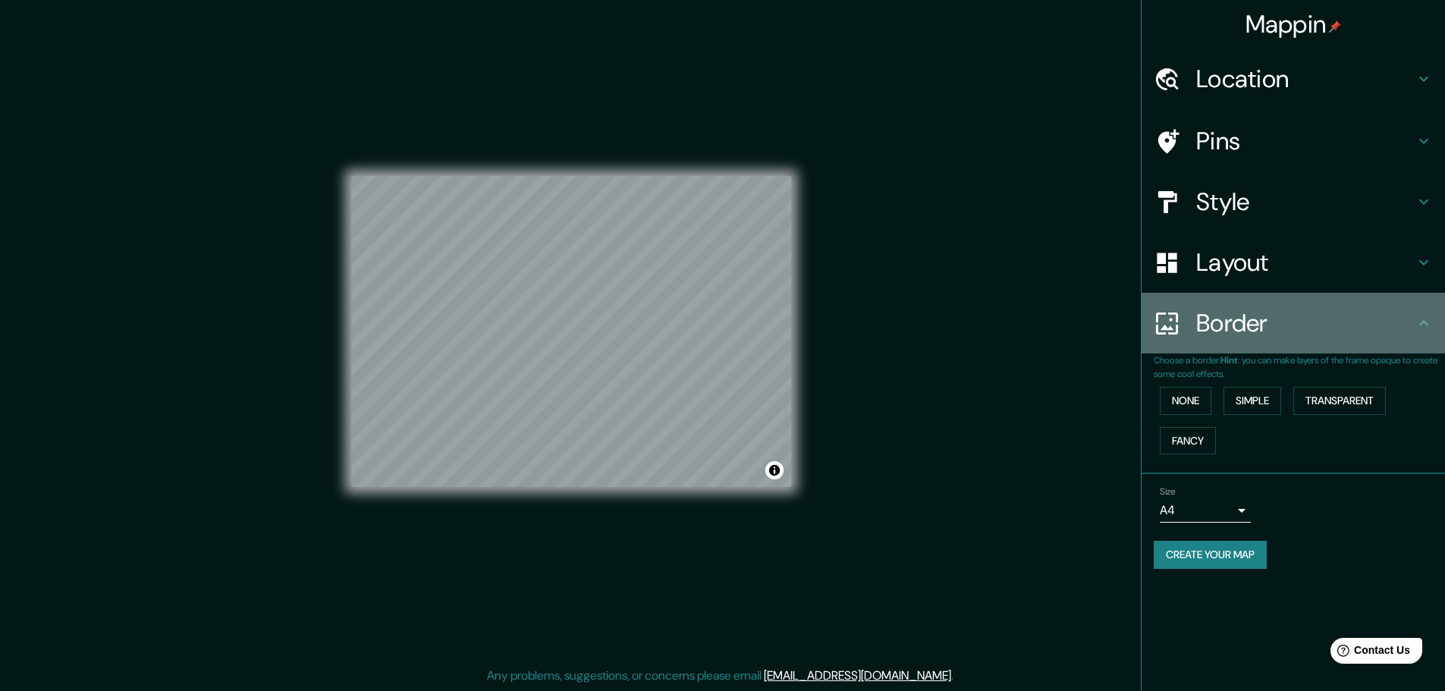
click at [1419, 328] on icon at bounding box center [1424, 323] width 18 height 18
click at [1370, 304] on div "Border" at bounding box center [1292, 323] width 303 height 61
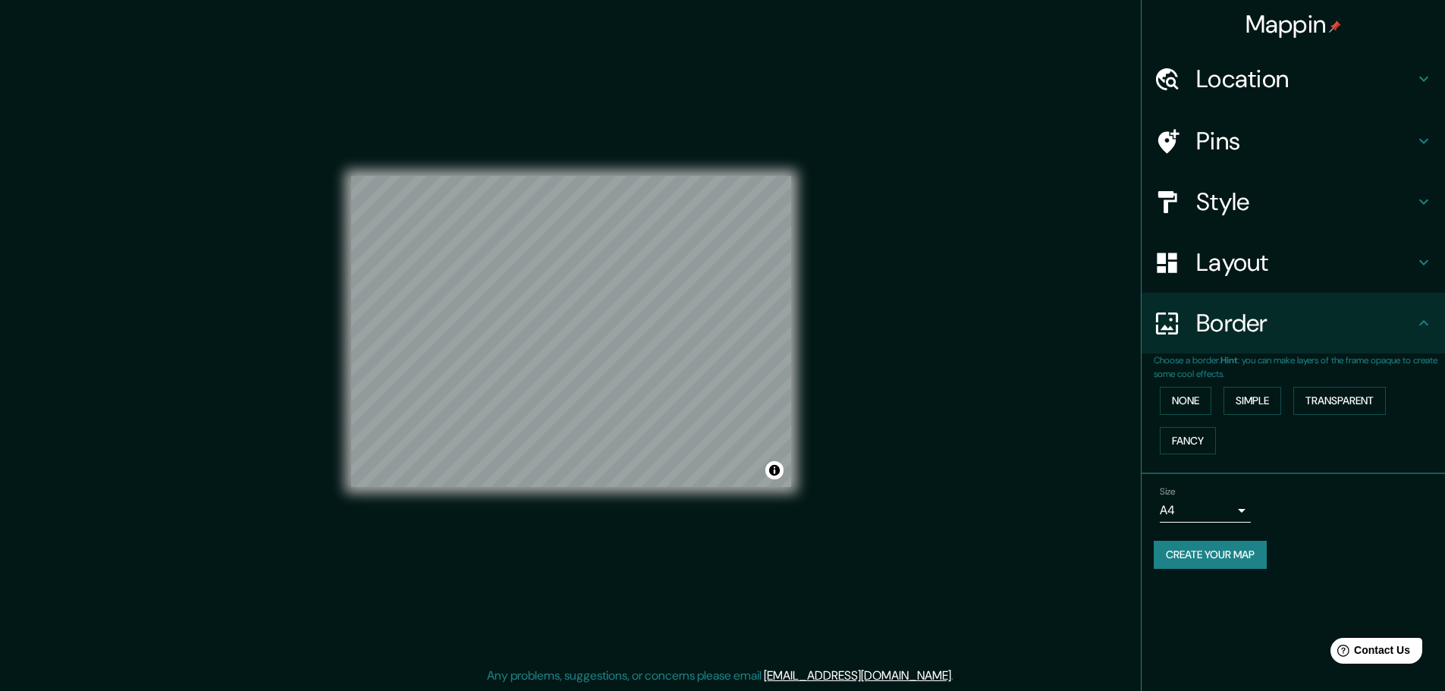
click at [1411, 319] on h4 "Border" at bounding box center [1305, 323] width 218 height 30
click at [1424, 270] on icon at bounding box center [1424, 262] width 18 height 18
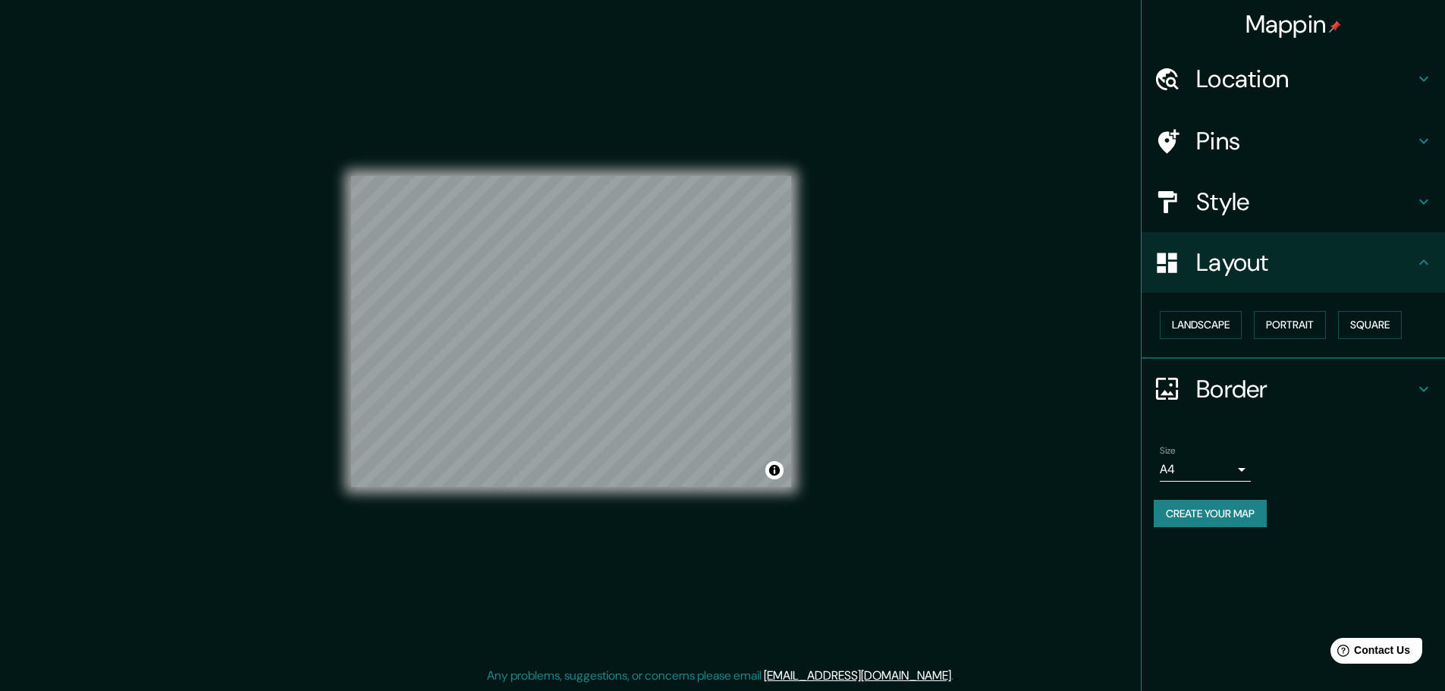
click at [1424, 270] on icon at bounding box center [1424, 262] width 18 height 18
click at [1419, 93] on div "Location" at bounding box center [1292, 79] width 303 height 61
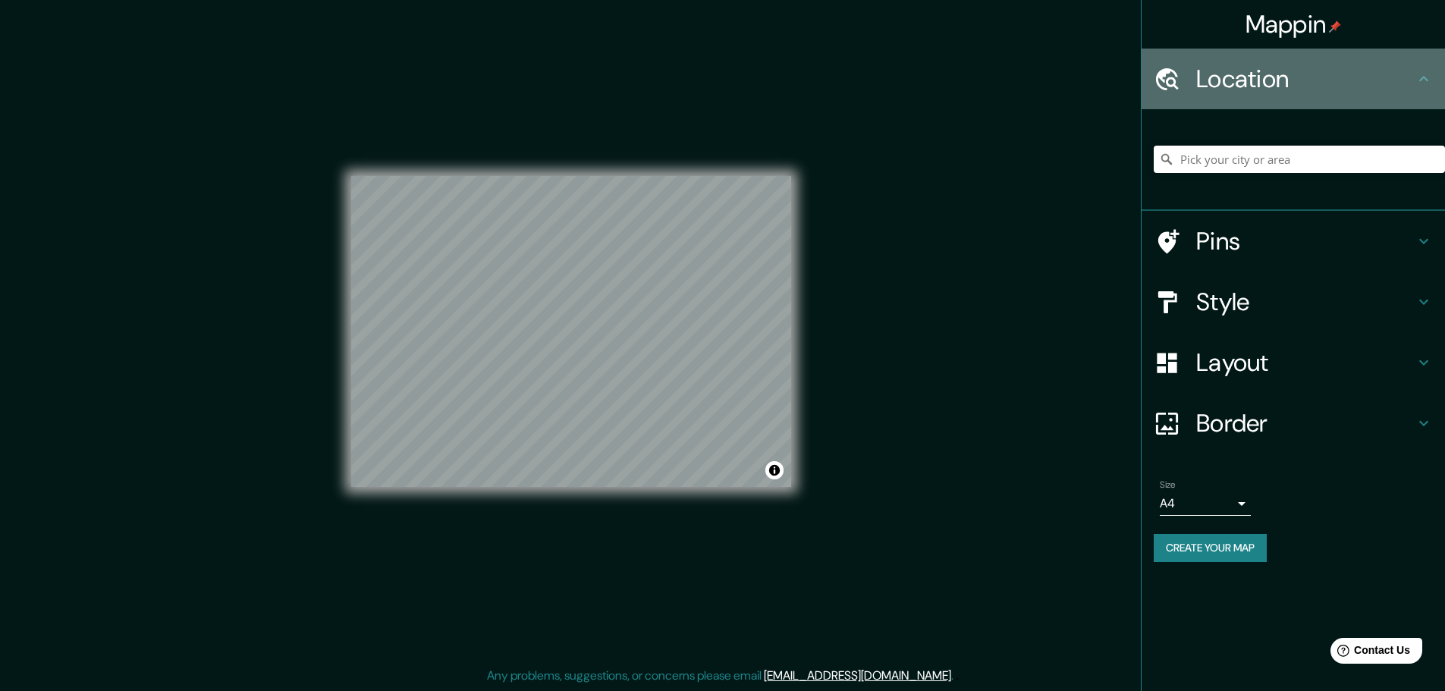
click at [1424, 80] on icon at bounding box center [1424, 79] width 18 height 18
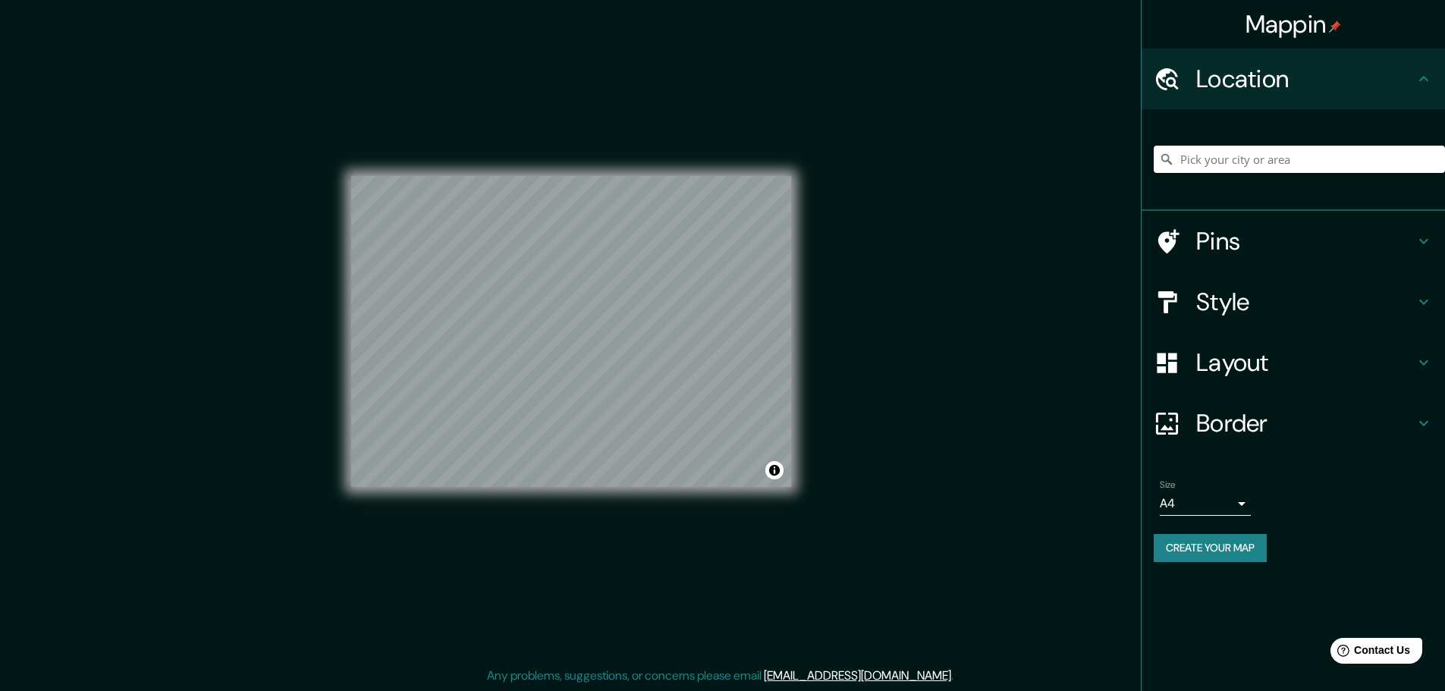
click at [1424, 80] on icon at bounding box center [1424, 79] width 18 height 18
